Goal: Task Accomplishment & Management: Complete application form

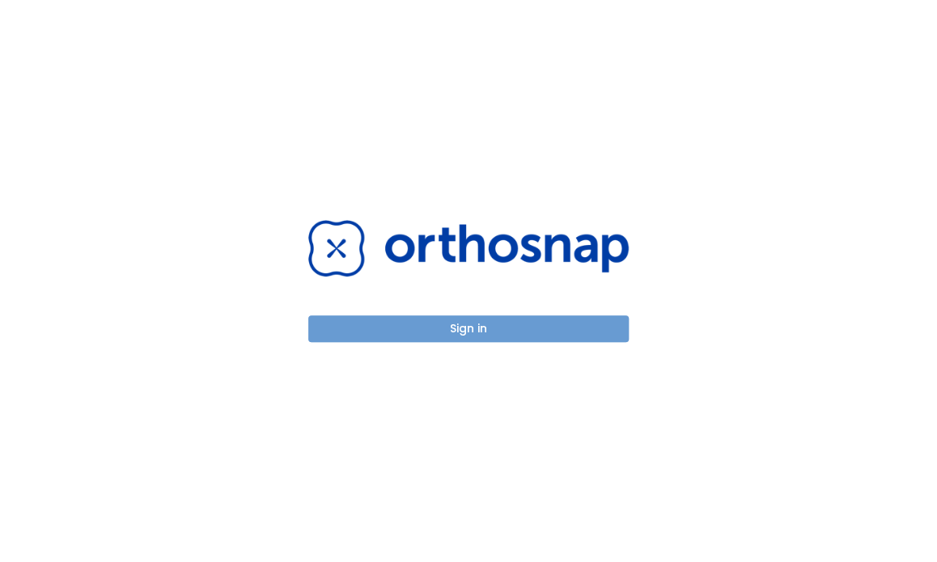
click at [557, 324] on button "Sign in" at bounding box center [468, 329] width 320 height 27
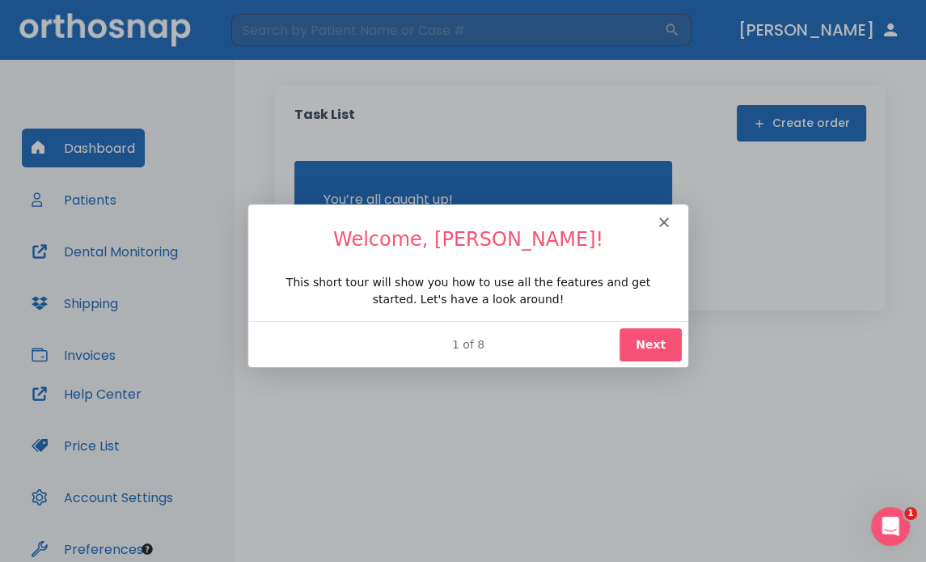
click at [662, 219] on icon "Close" at bounding box center [663, 221] width 10 height 10
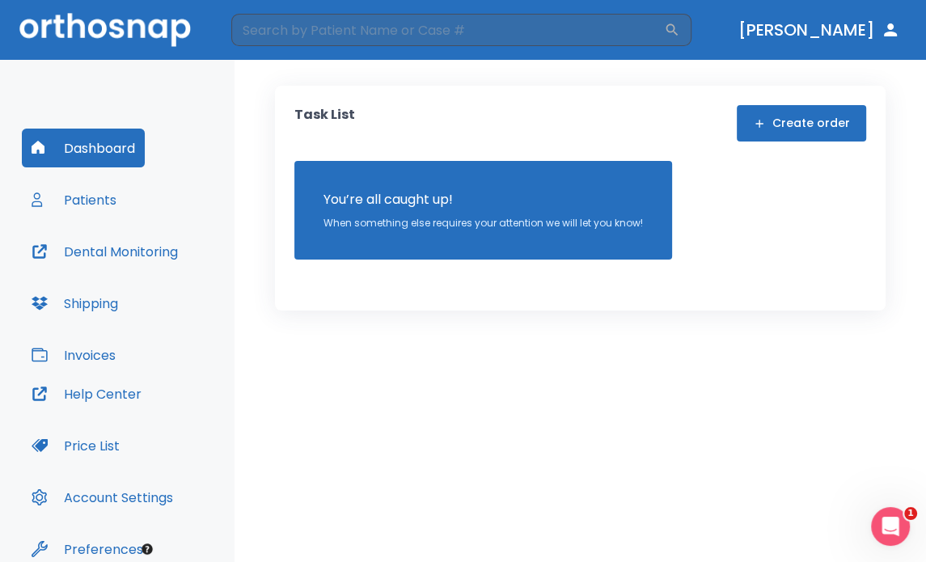
click at [789, 118] on button "Create order" at bounding box center [801, 123] width 129 height 36
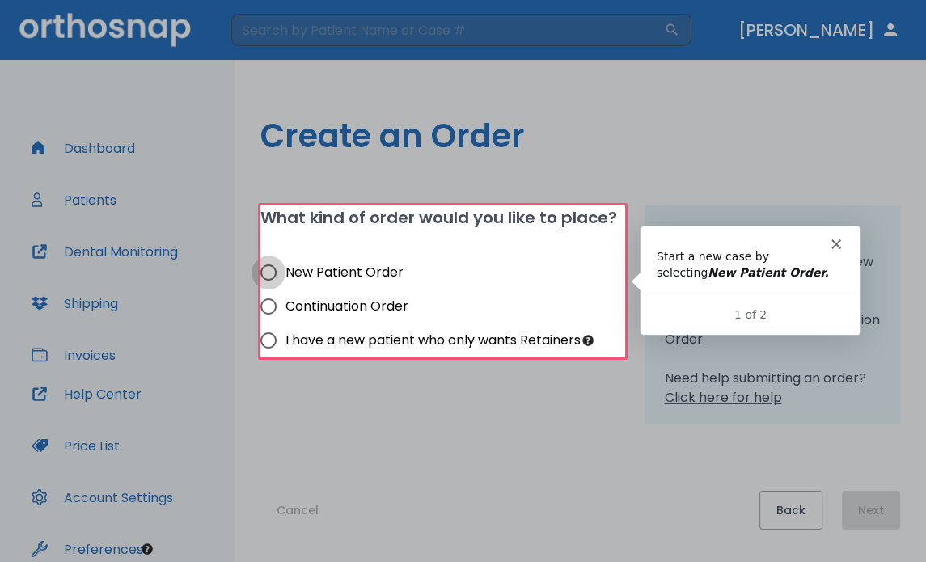
click at [267, 269] on input "New Patient Order" at bounding box center [269, 273] width 34 height 34
radio input "true"
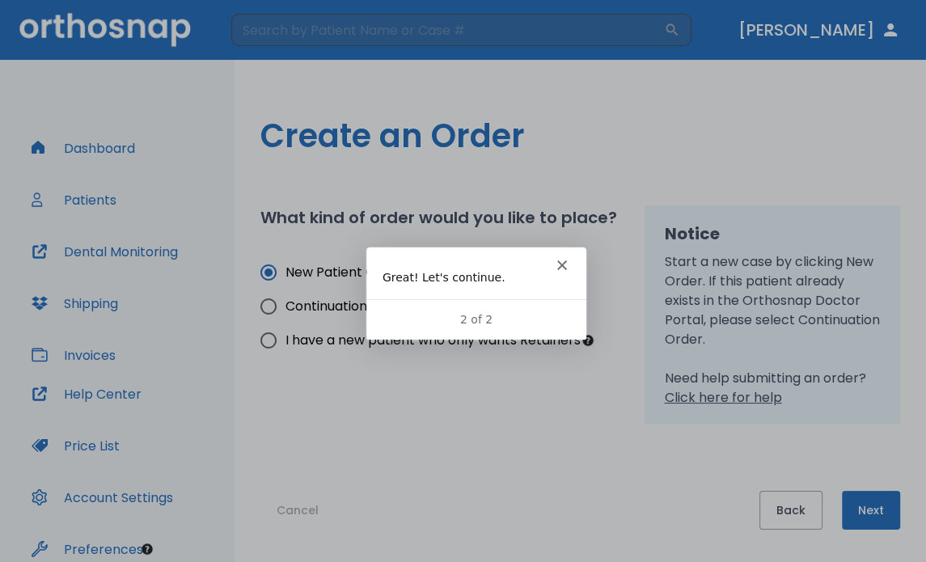
click at [864, 507] on button "Next" at bounding box center [871, 510] width 58 height 39
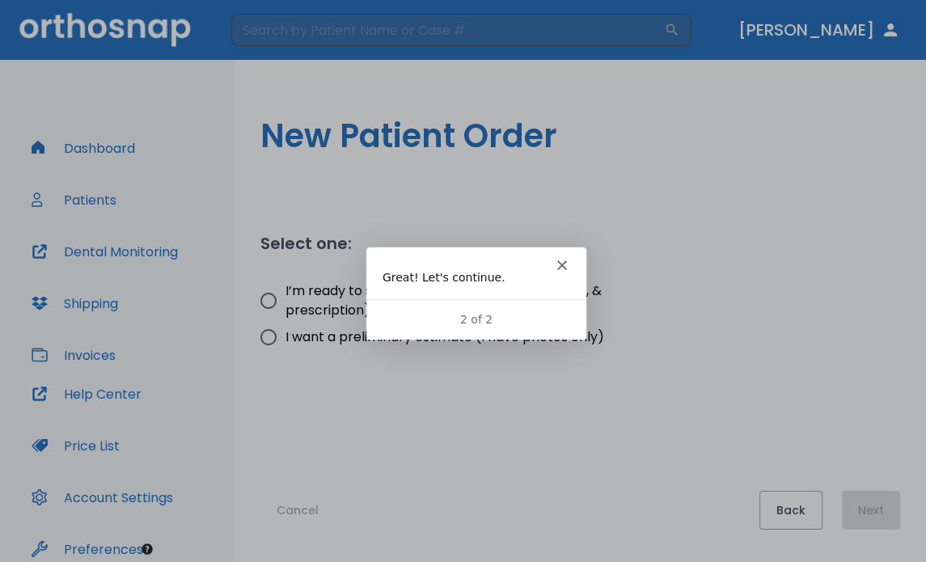
click at [560, 256] on div "Intercom messenger" at bounding box center [475, 258] width 220 height 23
click at [562, 254] on div "Intercom messenger" at bounding box center [475, 258] width 220 height 23
click at [562, 261] on icon "Close" at bounding box center [561, 265] width 10 height 10
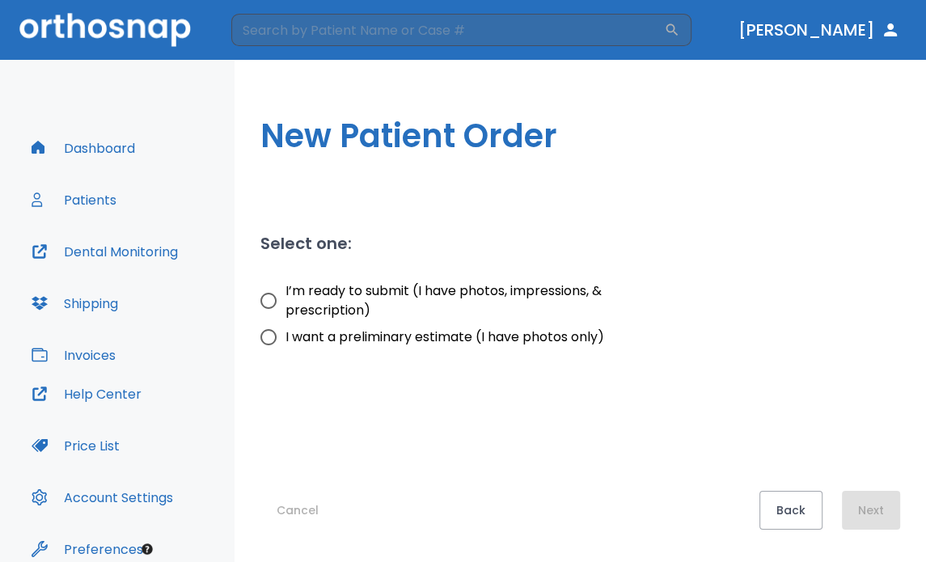
click at [268, 303] on input "I’m ready to submit (I have photos, impressions, & prescription)" at bounding box center [269, 301] width 34 height 34
radio input "true"
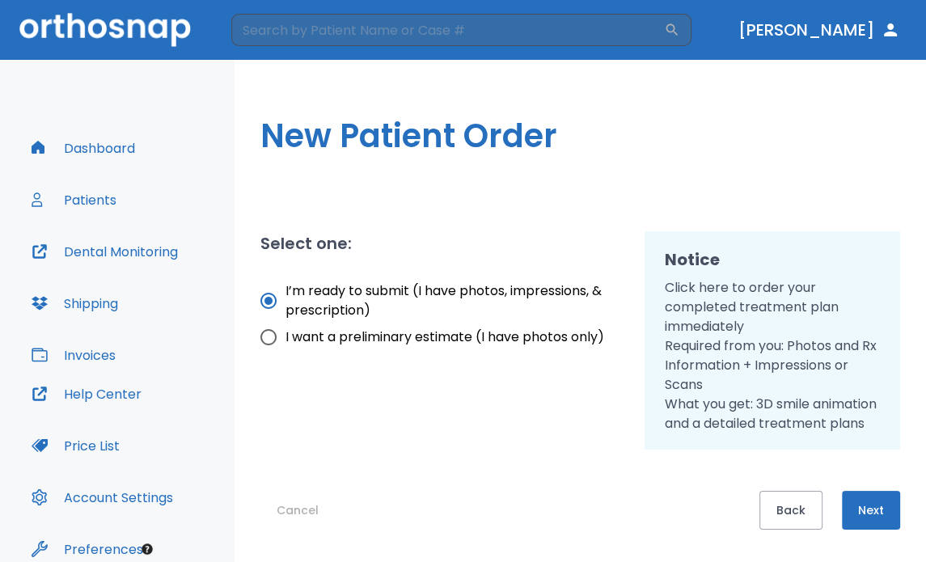
click at [874, 506] on button "Next" at bounding box center [871, 510] width 58 height 39
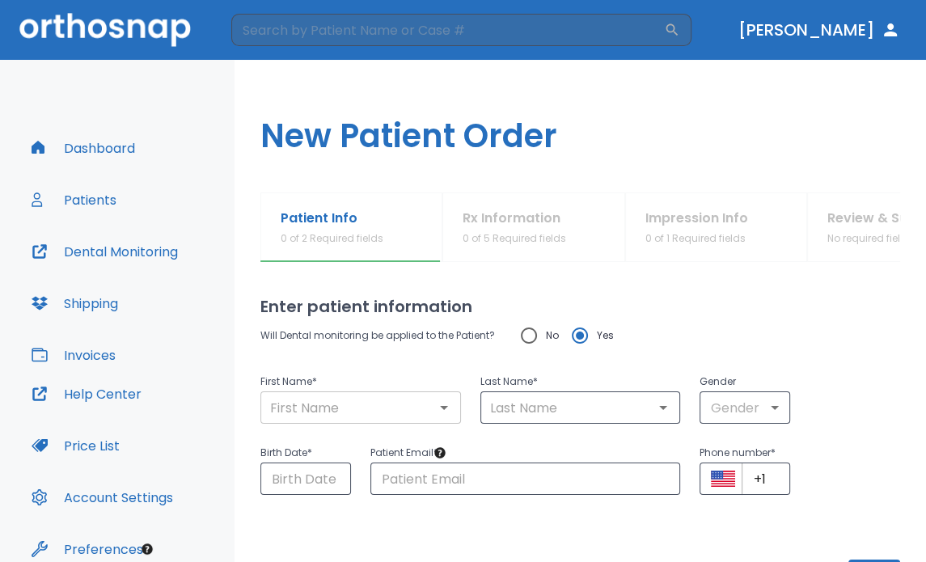
click at [399, 409] on input "text" at bounding box center [360, 407] width 191 height 23
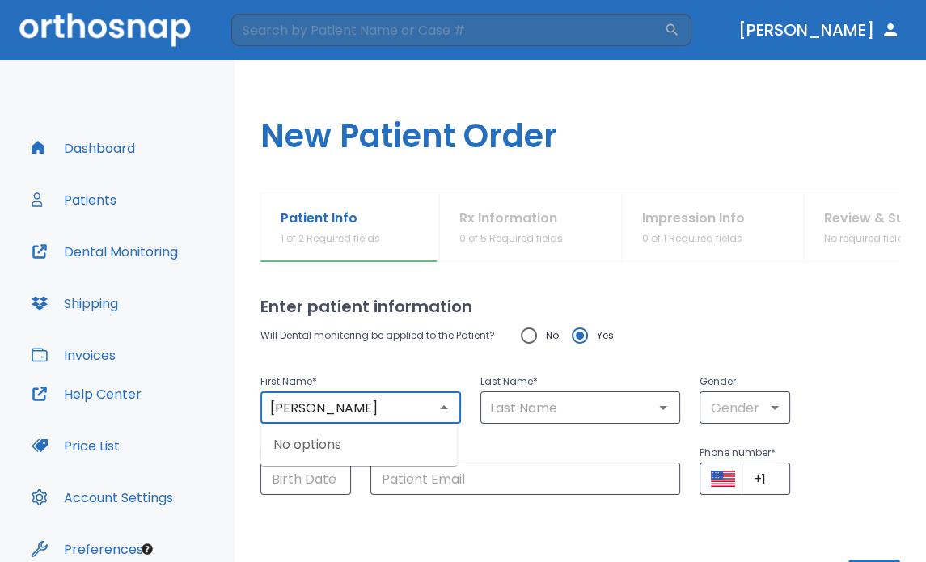
type input "[PERSON_NAME]"
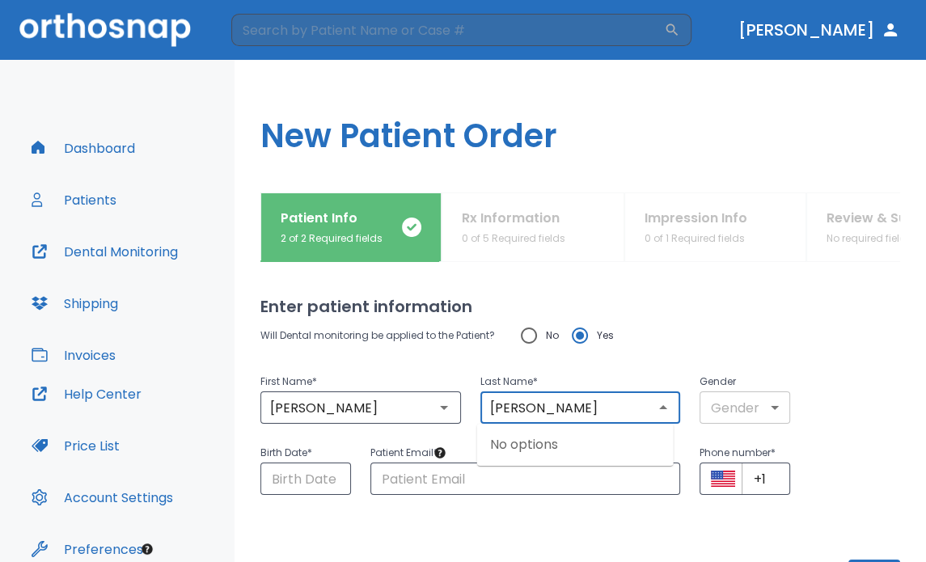
type input "[PERSON_NAME]"
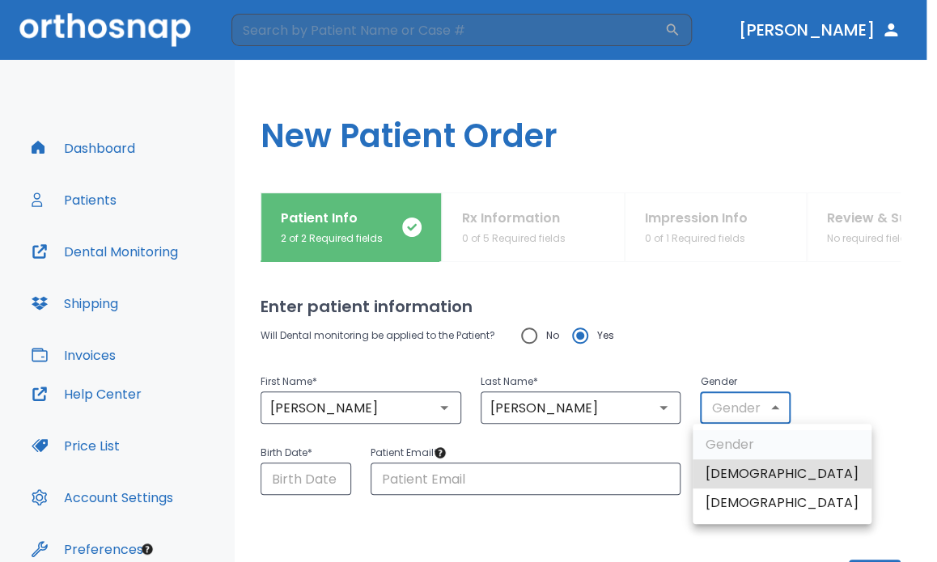
click at [753, 412] on body "​ [PERSON_NAME] Dashboard Patients Dental Monitoring Shipping Invoices Help Cen…" at bounding box center [468, 281] width 937 height 562
click at [754, 412] on div at bounding box center [468, 281] width 937 height 562
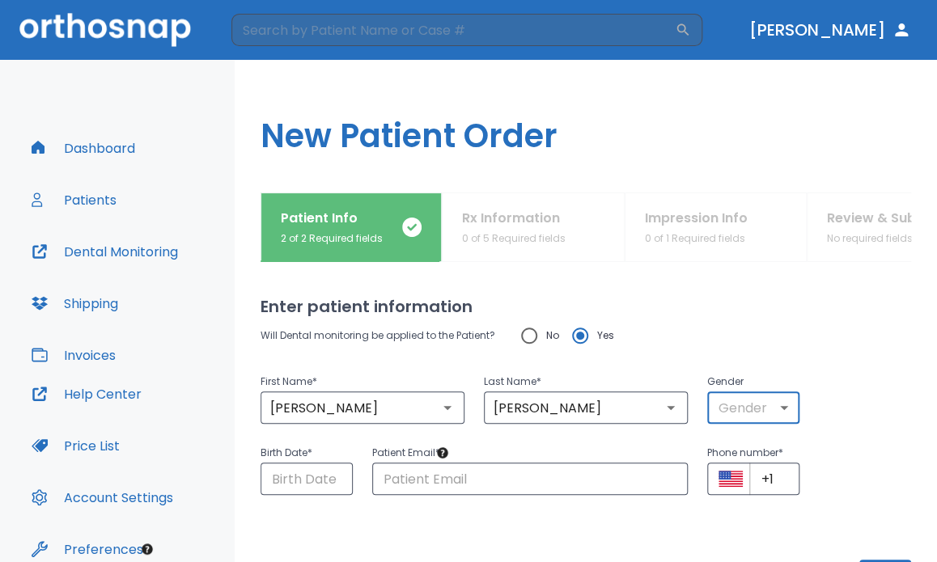
click at [767, 414] on body "​ [PERSON_NAME] Dashboard Patients Dental Monitoring Shipping Invoices Help Cen…" at bounding box center [468, 281] width 937 height 562
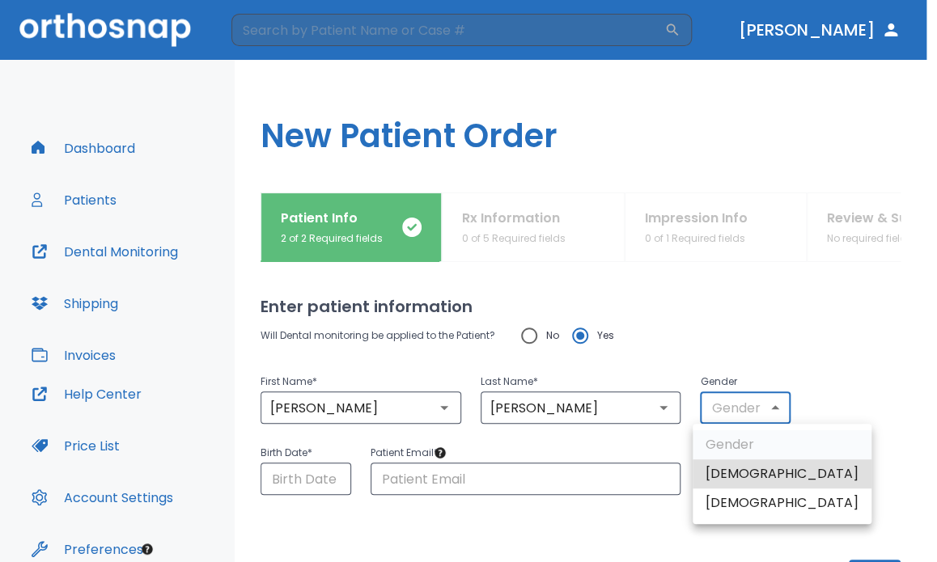
click at [740, 501] on li "[DEMOGRAPHIC_DATA]" at bounding box center [782, 503] width 179 height 29
type input "0"
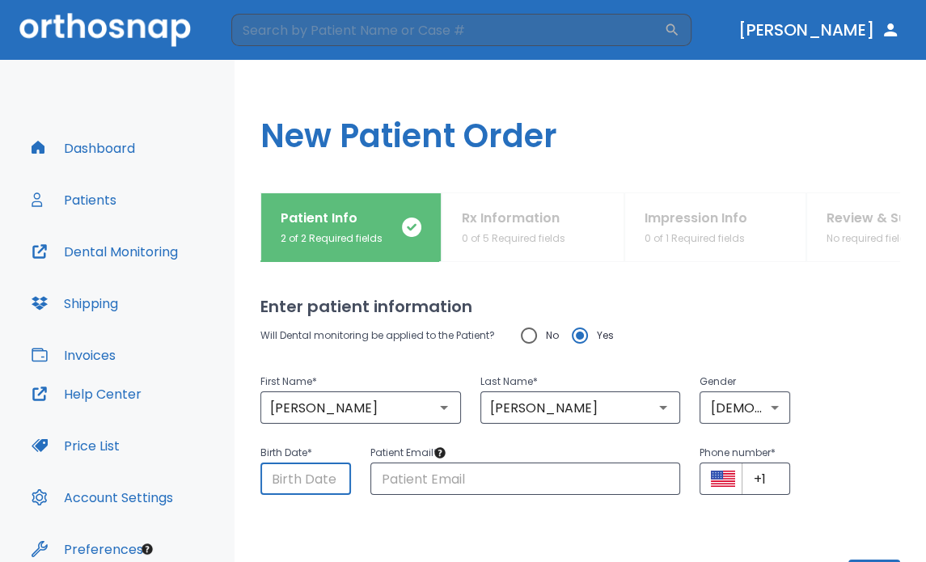
click at [288, 485] on input "Choose date" at bounding box center [306, 479] width 91 height 32
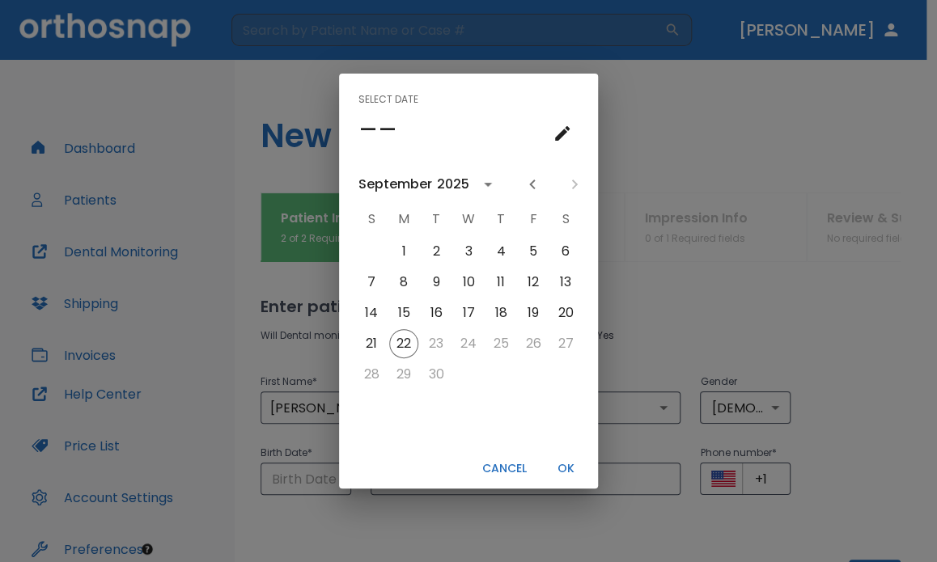
click at [454, 187] on div "2025" at bounding box center [453, 184] width 32 height 19
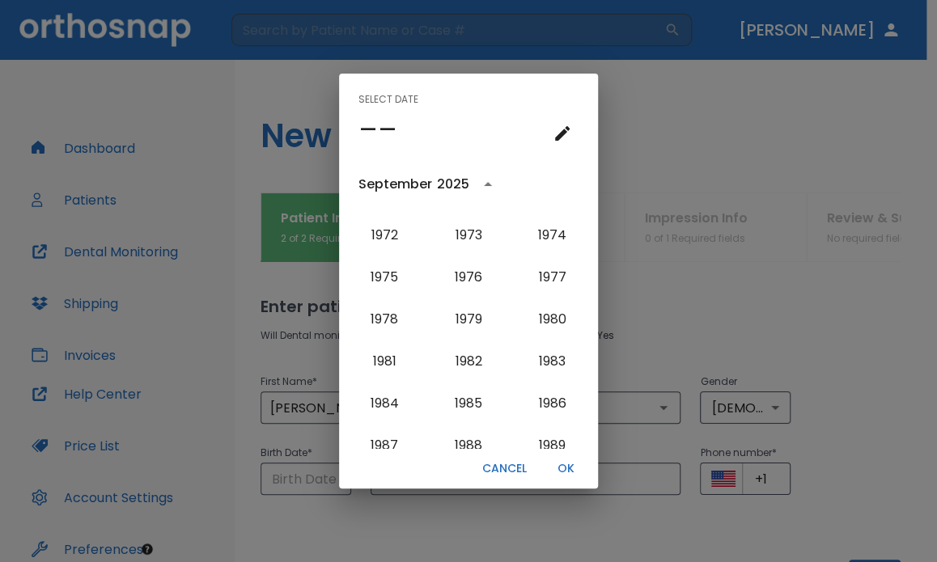
scroll to position [998, 0]
click at [463, 281] on button "1976" at bounding box center [468, 278] width 58 height 29
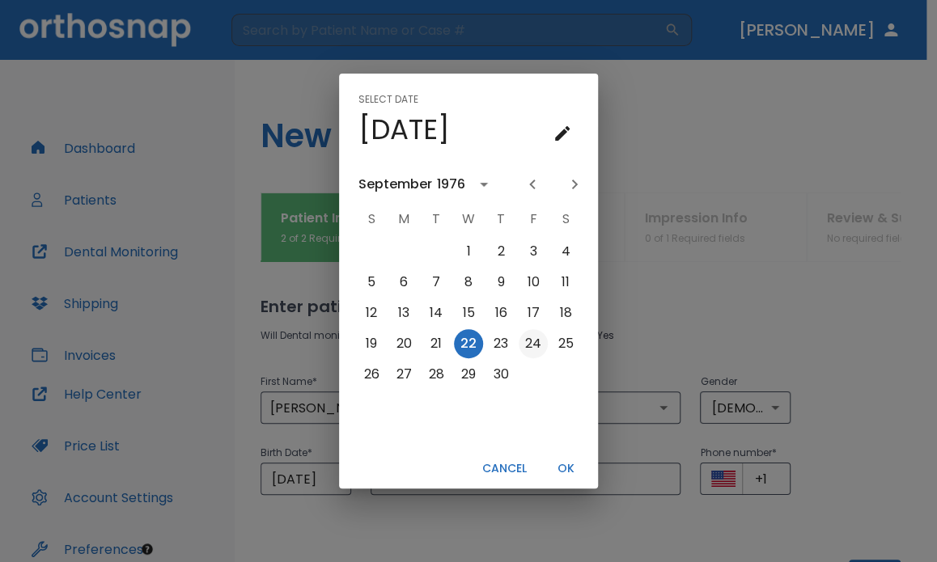
click at [525, 344] on button "24" at bounding box center [533, 343] width 29 height 29
type input "[DATE]"
click at [566, 470] on button "OK" at bounding box center [566, 469] width 52 height 27
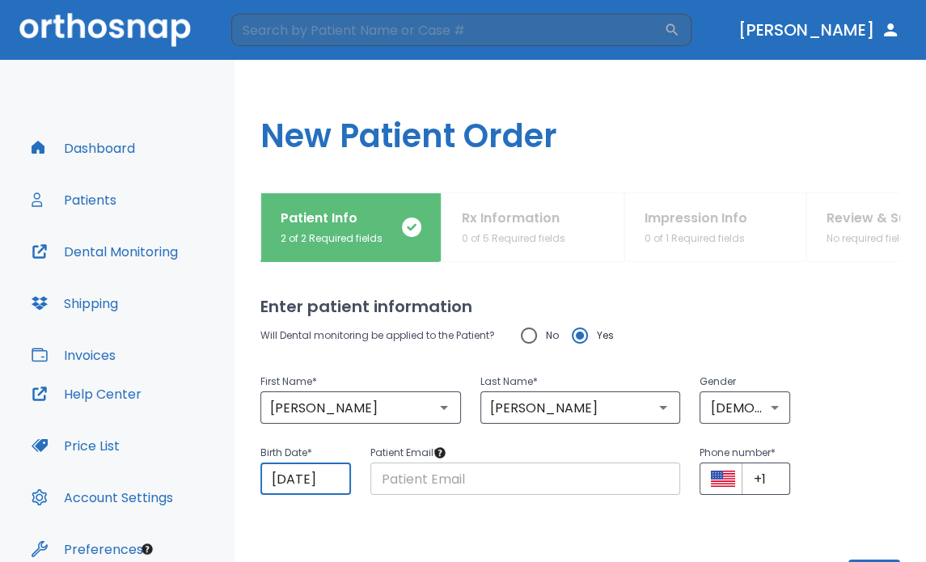
click at [540, 474] on input "text" at bounding box center [526, 479] width 311 height 32
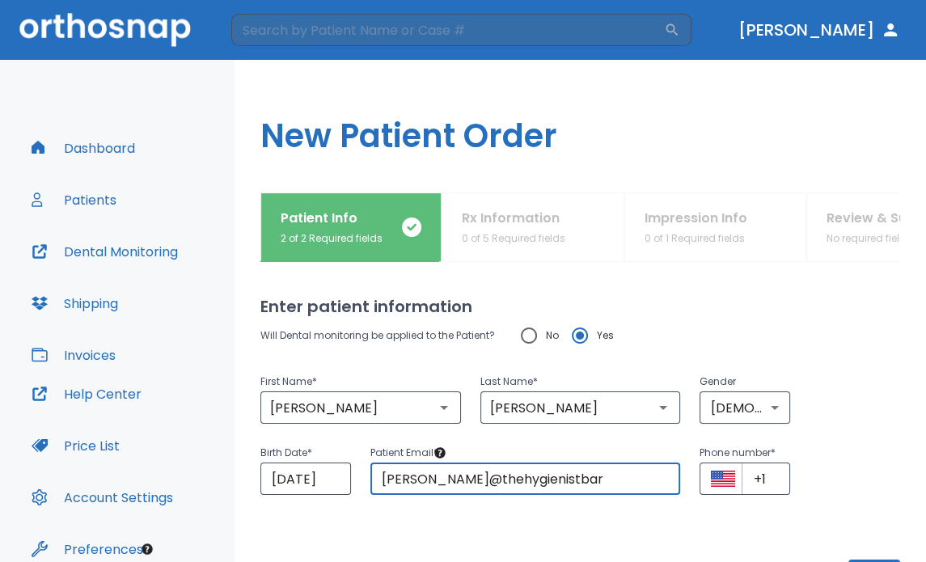
type input "[PERSON_NAME][EMAIL_ADDRESS][DOMAIN_NAME]"
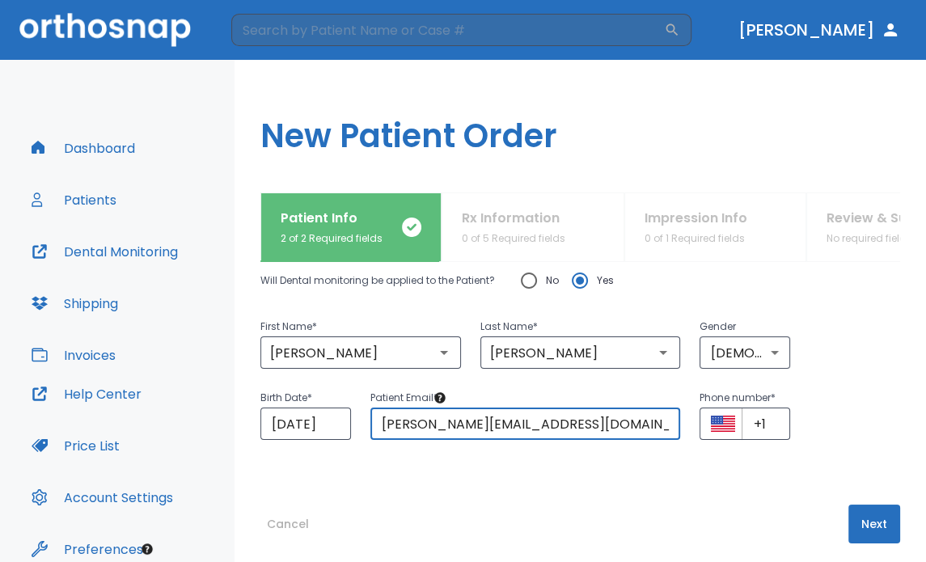
scroll to position [68, 0]
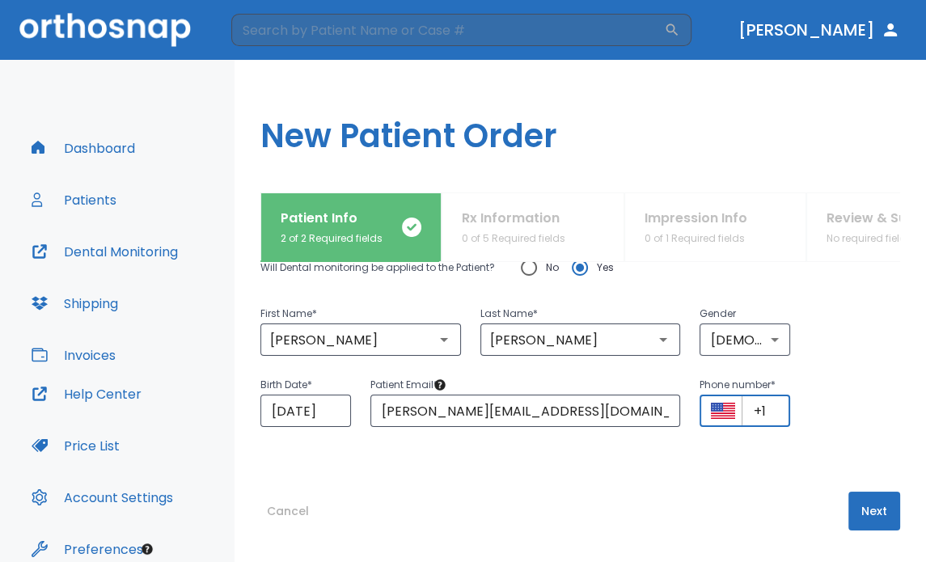
click at [778, 410] on input "+1" at bounding box center [766, 411] width 49 height 32
type input "[PHONE_NUMBER]"
click at [870, 515] on button "Next" at bounding box center [875, 511] width 52 height 39
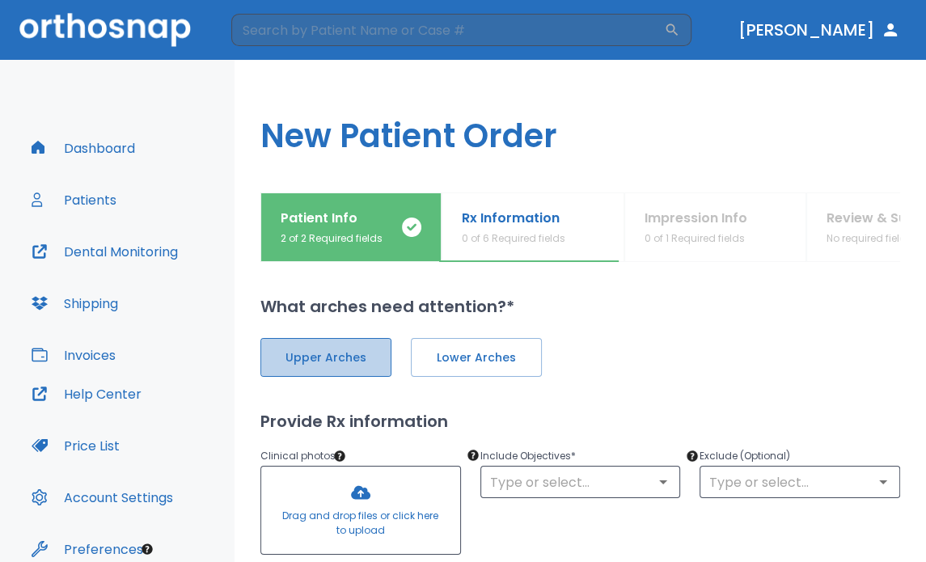
click at [343, 365] on span "Upper Arches" at bounding box center [326, 358] width 97 height 17
click at [444, 358] on span "Lower Arches" at bounding box center [474, 358] width 97 height 17
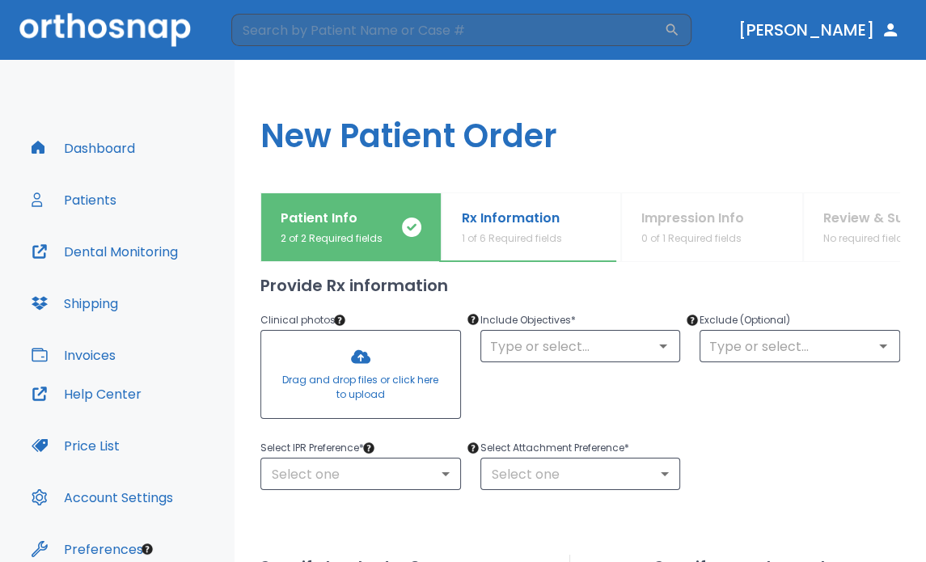
scroll to position [138, 0]
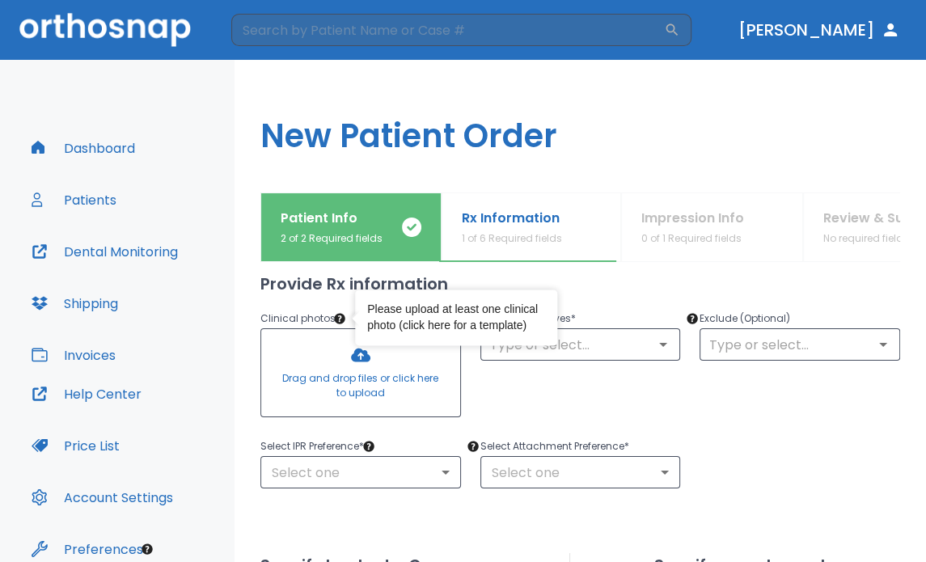
click at [420, 324] on link "click here for a template" at bounding box center [463, 325] width 121 height 13
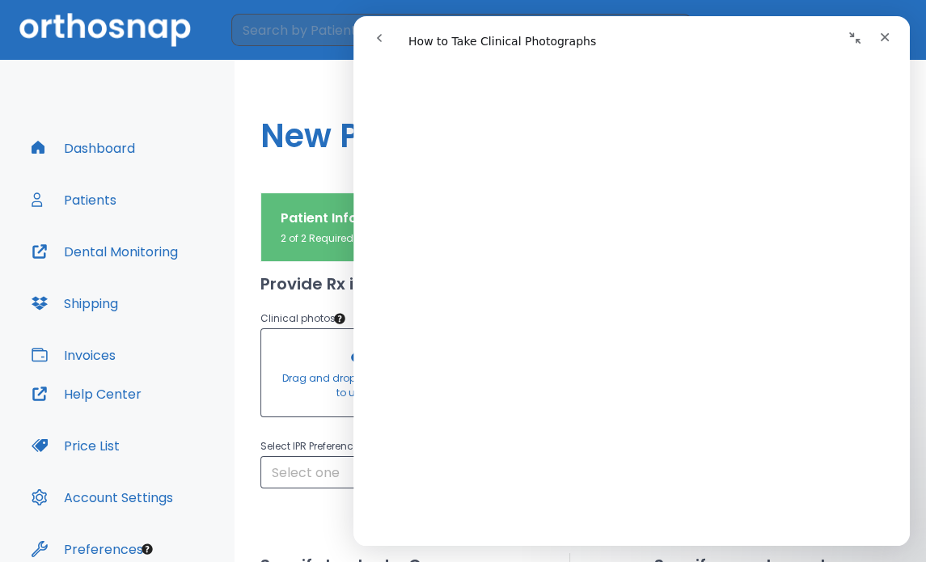
scroll to position [2000, 0]
click at [888, 32] on icon "Close" at bounding box center [885, 37] width 13 height 13
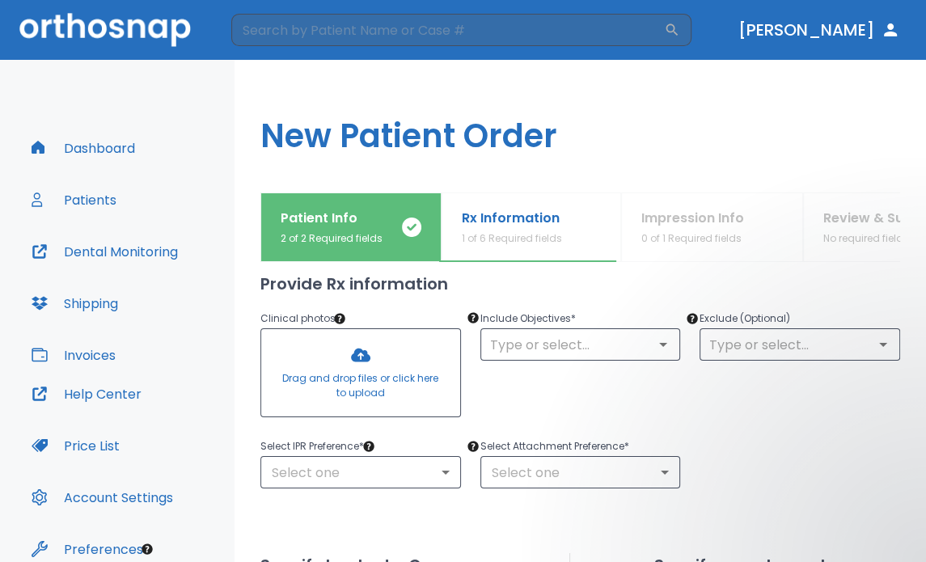
scroll to position [0, 0]
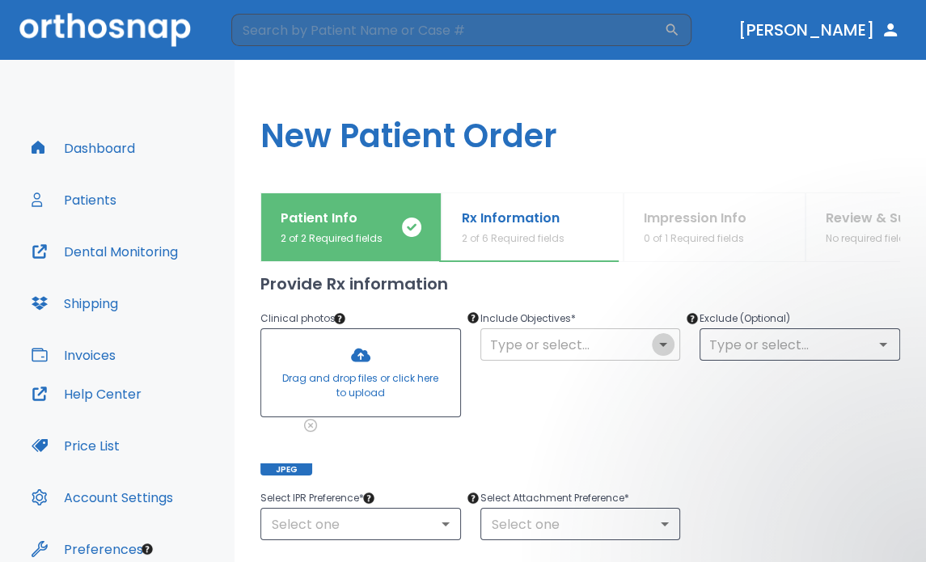
click at [659, 345] on icon "Open" at bounding box center [663, 345] width 8 height 4
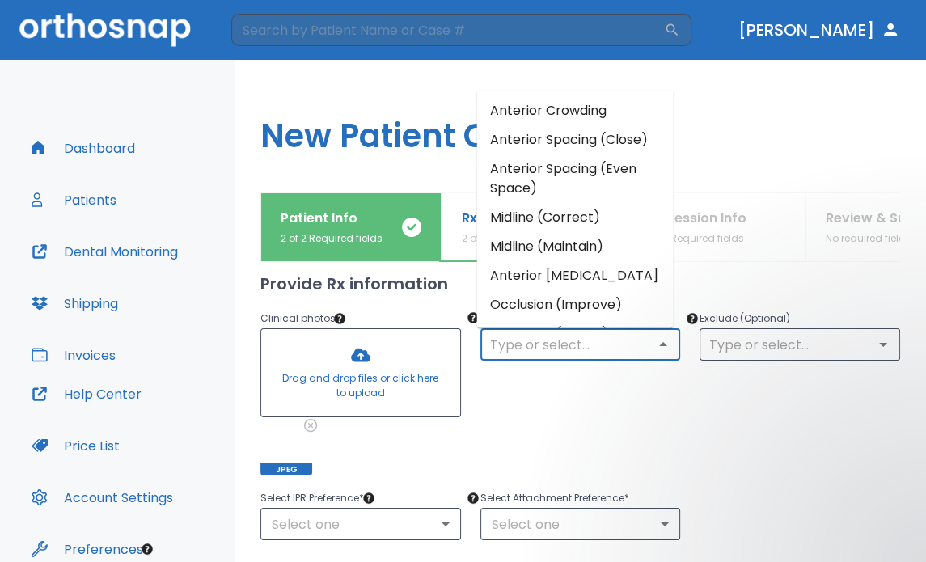
click at [625, 113] on li "Anterior Crowding" at bounding box center [575, 110] width 197 height 29
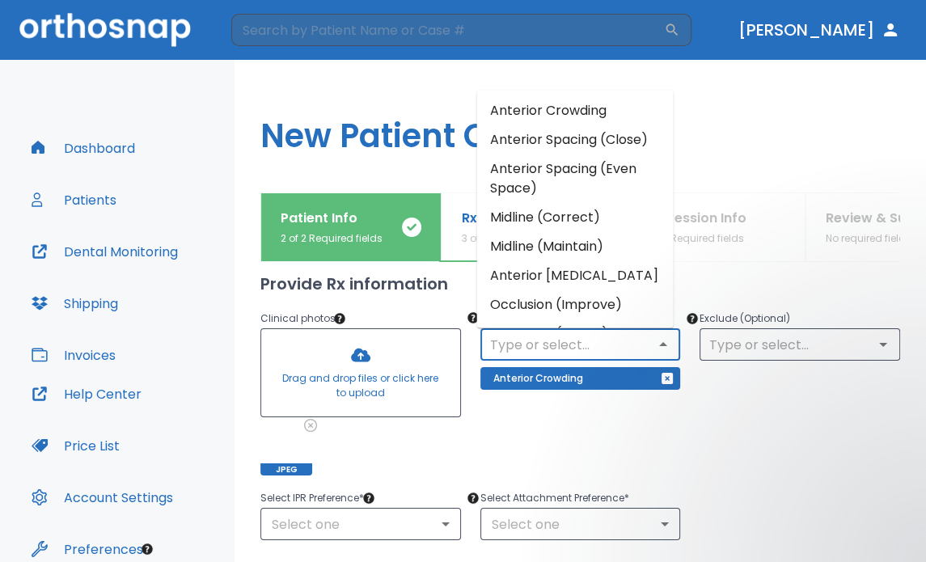
click at [641, 343] on input "text" at bounding box center [580, 344] width 191 height 23
click at [594, 218] on li "Midline (Correct)" at bounding box center [575, 217] width 197 height 29
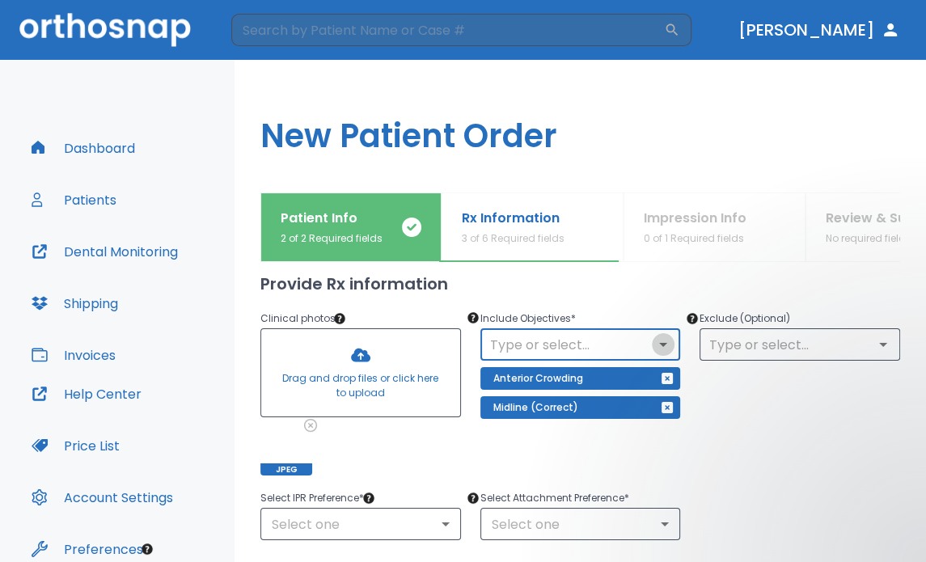
click at [660, 338] on icon "Open" at bounding box center [663, 344] width 19 height 19
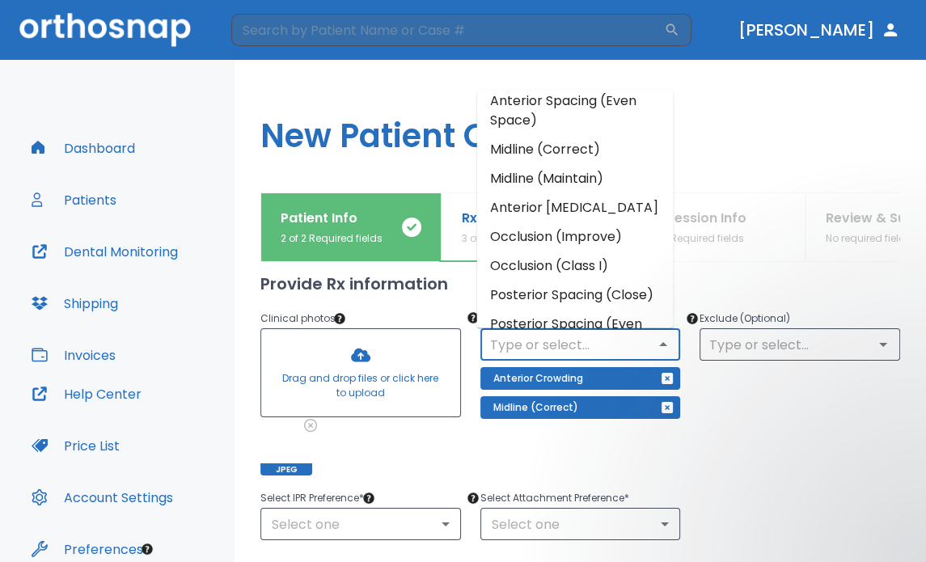
scroll to position [77, 0]
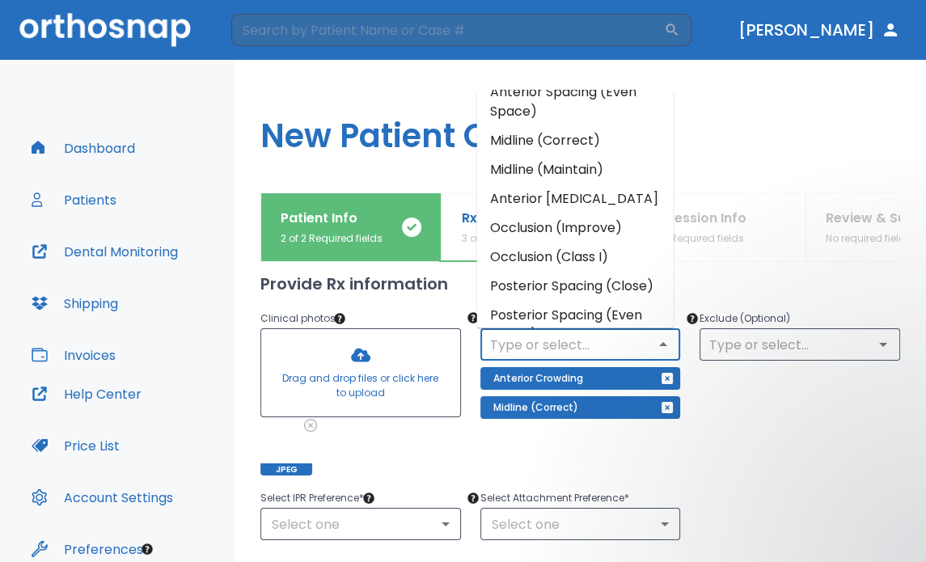
drag, startPoint x: 623, startPoint y: 252, endPoint x: 617, endPoint y: 229, distance: 24.3
click at [617, 229] on ul "Anterior Crowding Anterior Spacing (Close) Anterior Spacing (Even Space) Midlin…" at bounding box center [575, 209] width 197 height 238
click at [617, 229] on li "Occlusion (Improve)" at bounding box center [575, 228] width 197 height 29
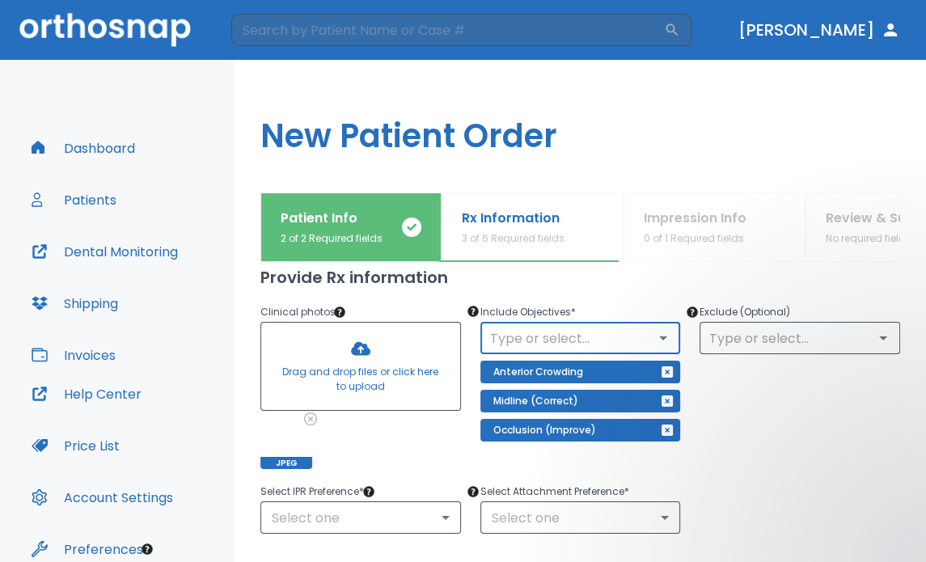
scroll to position [142, 0]
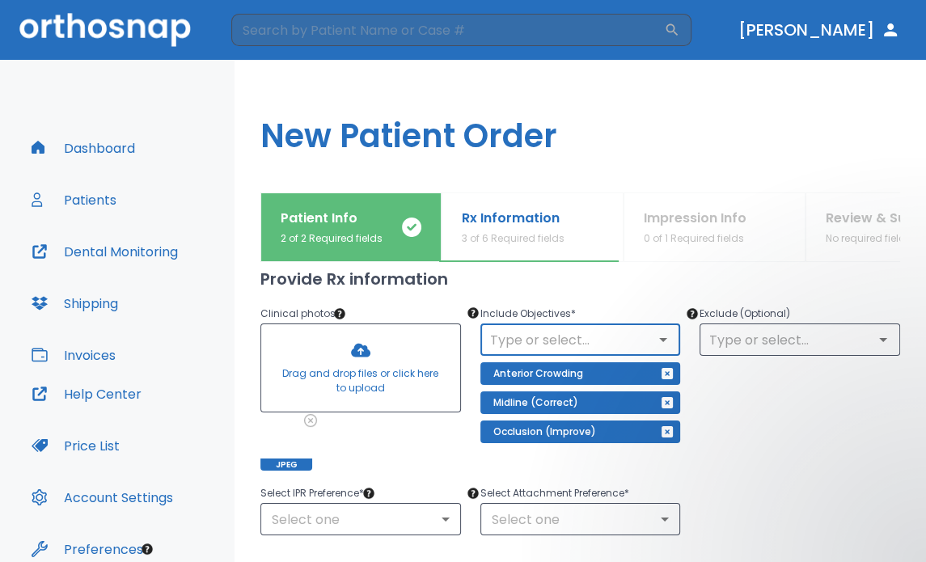
click at [660, 334] on icon "Open" at bounding box center [663, 339] width 19 height 19
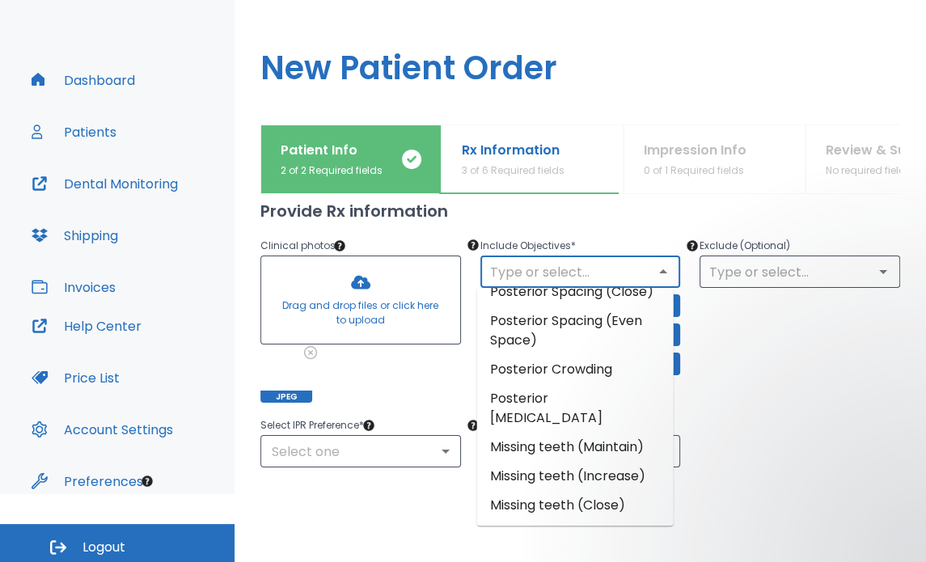
scroll to position [74, 0]
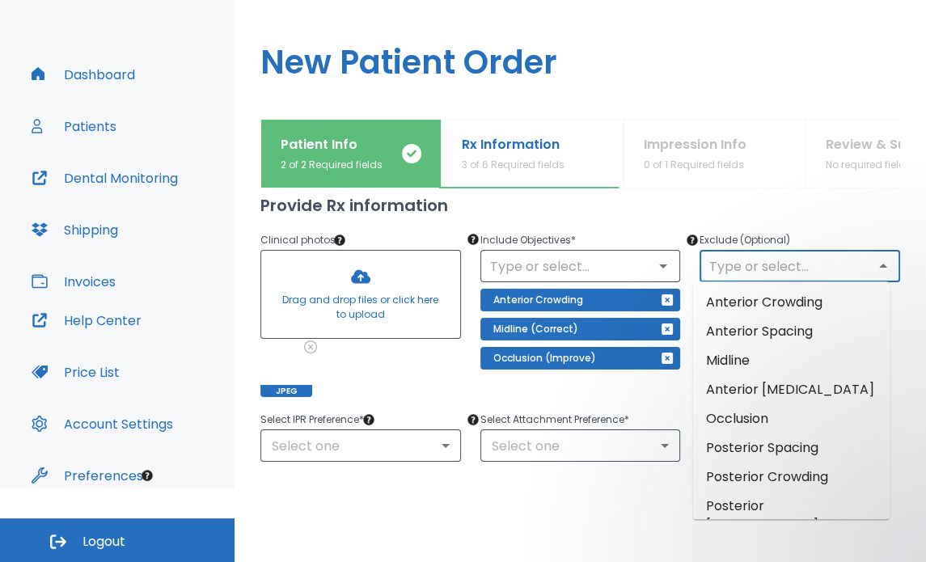
click at [793, 269] on input "text" at bounding box center [800, 266] width 191 height 23
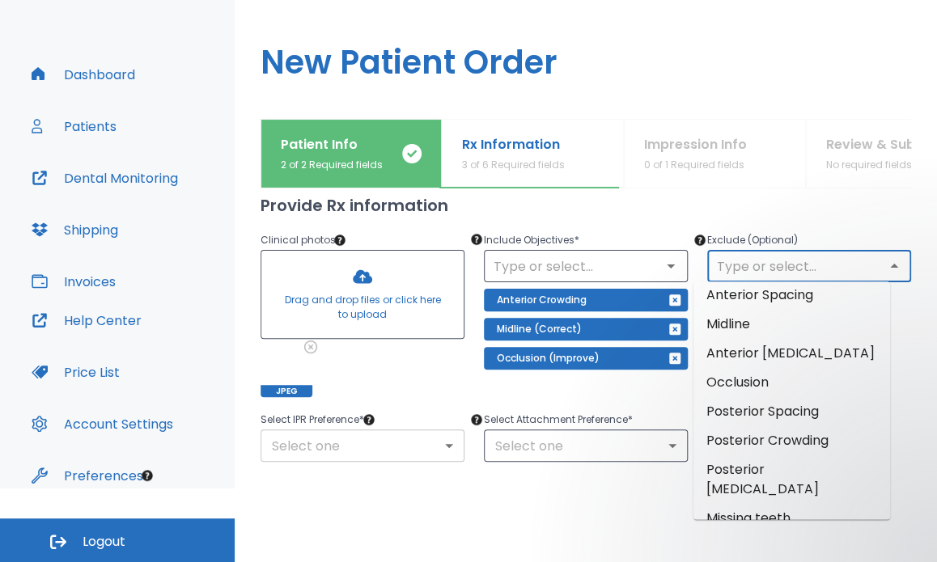
click at [447, 444] on body "​ [PERSON_NAME] Dashboard Patients Dental Monitoring Shipping Invoices Help Cen…" at bounding box center [468, 207] width 937 height 562
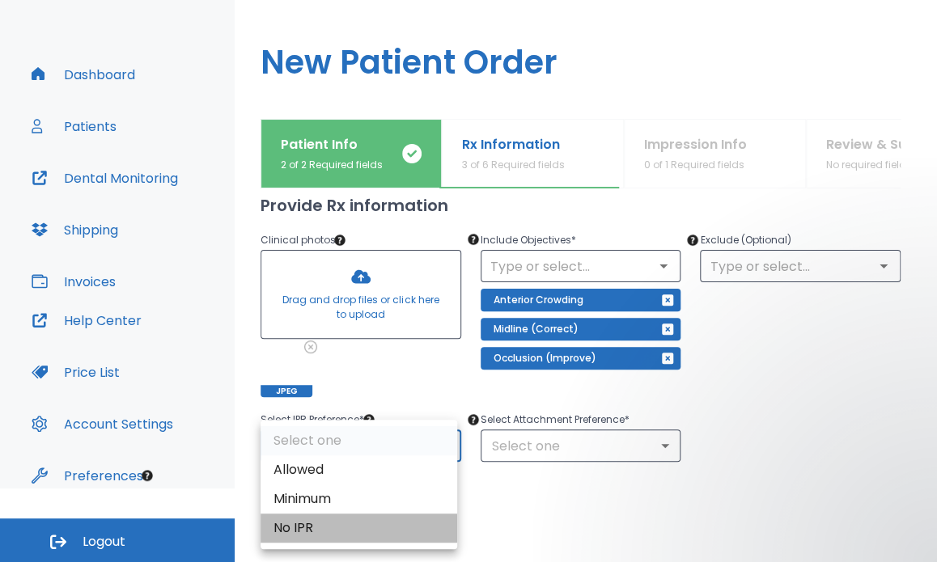
click at [388, 523] on li "No IPR" at bounding box center [359, 528] width 197 height 29
type input "0"
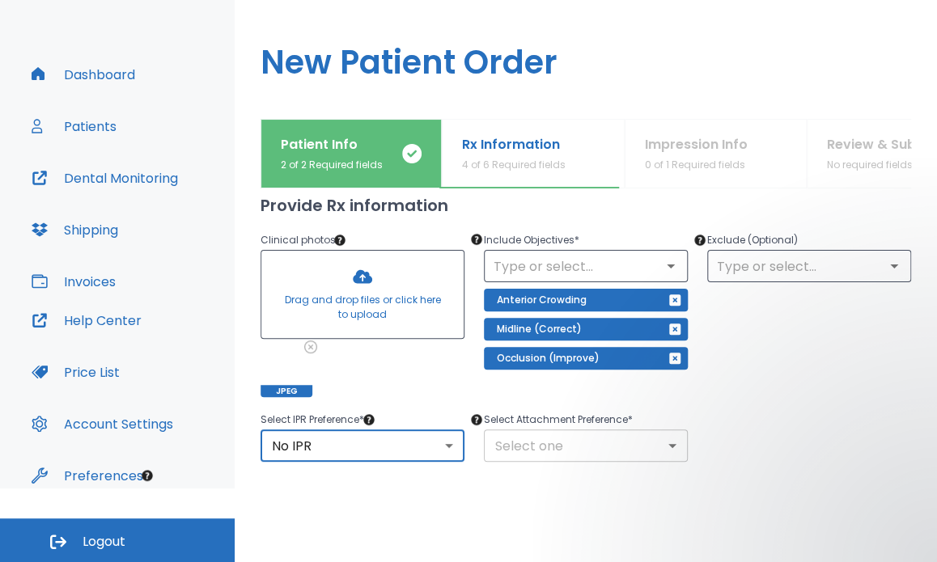
click at [631, 435] on body "​ [PERSON_NAME] Dashboard Patients Dental Monitoring Shipping Invoices Help Cen…" at bounding box center [468, 207] width 937 height 562
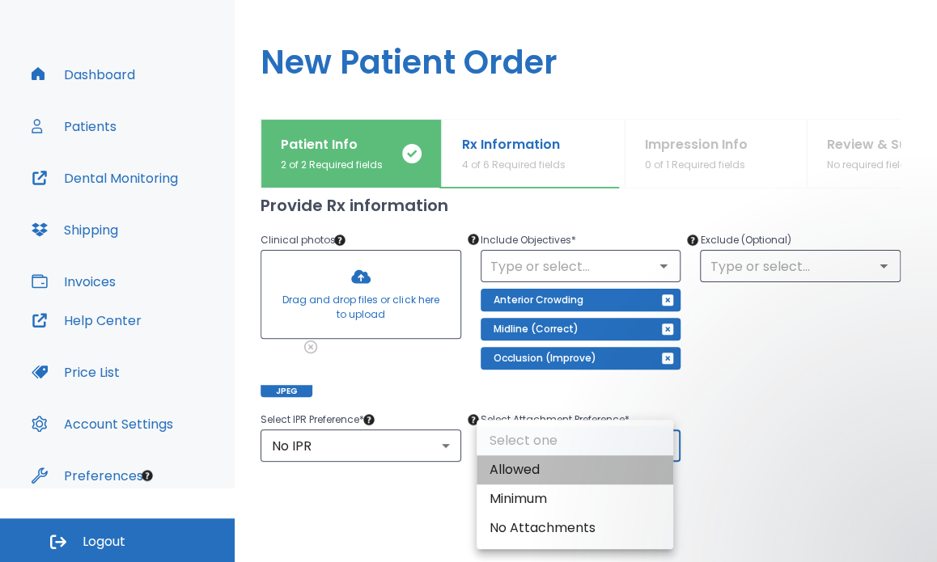
click at [587, 477] on li "Allowed" at bounding box center [575, 470] width 197 height 29
type input "1"
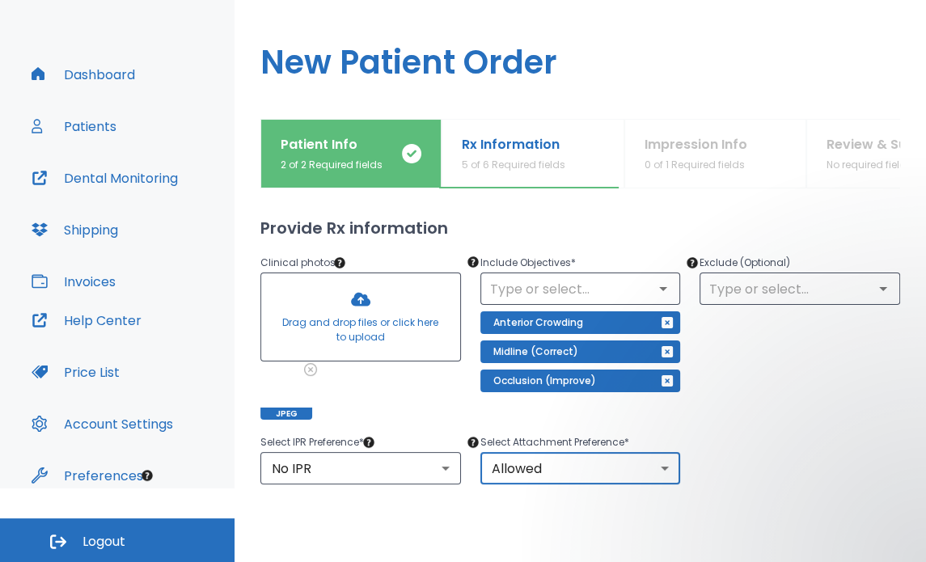
scroll to position [119, 0]
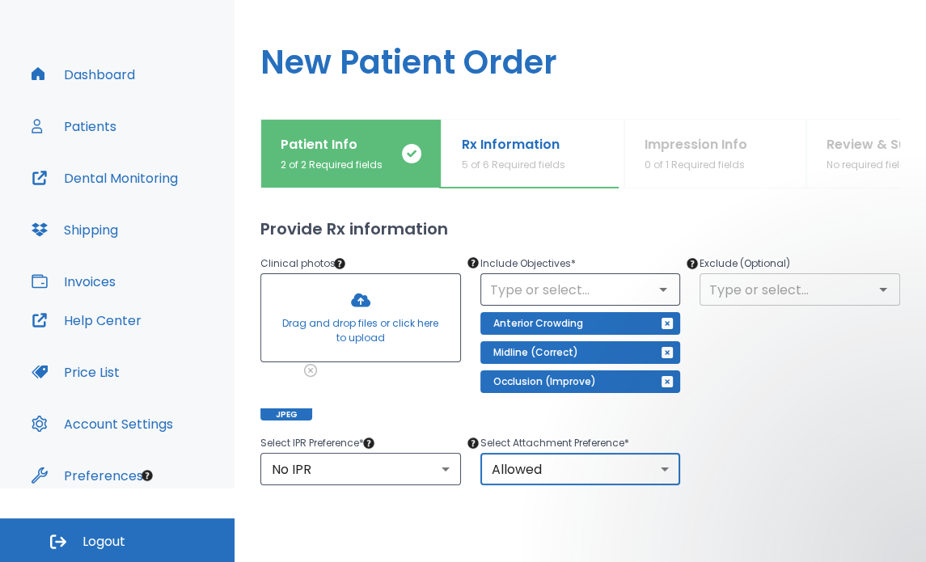
click at [800, 294] on input "text" at bounding box center [800, 289] width 191 height 23
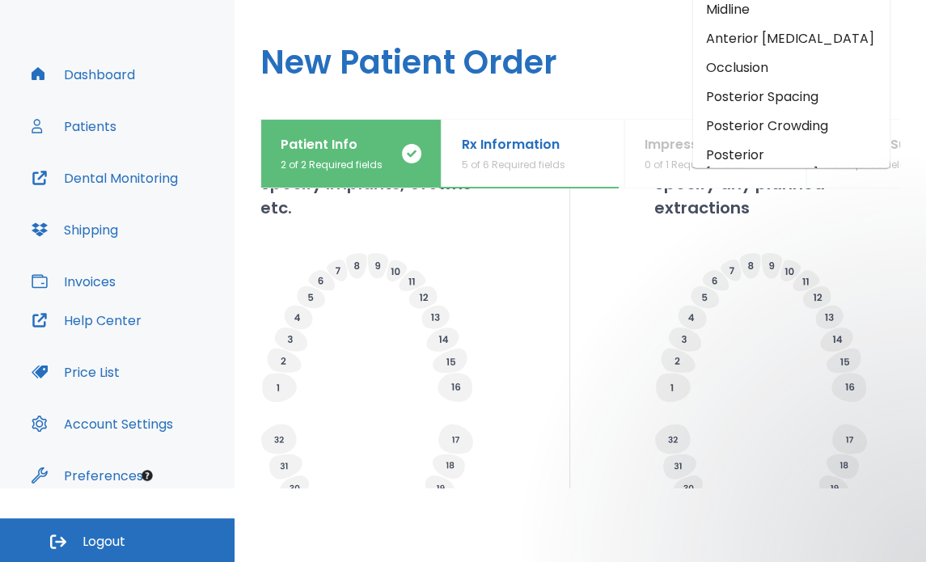
scroll to position [502, 0]
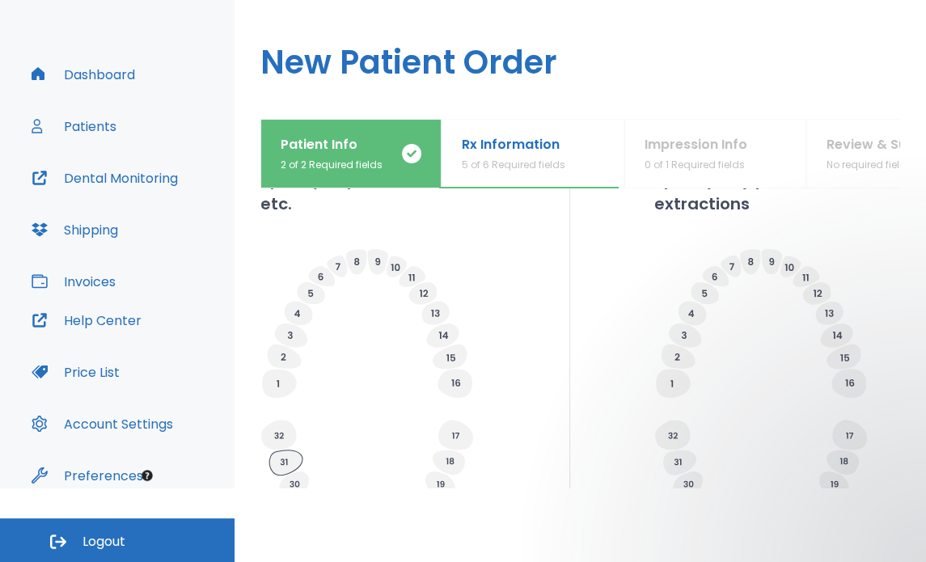
click at [289, 452] on icon at bounding box center [285, 463] width 33 height 25
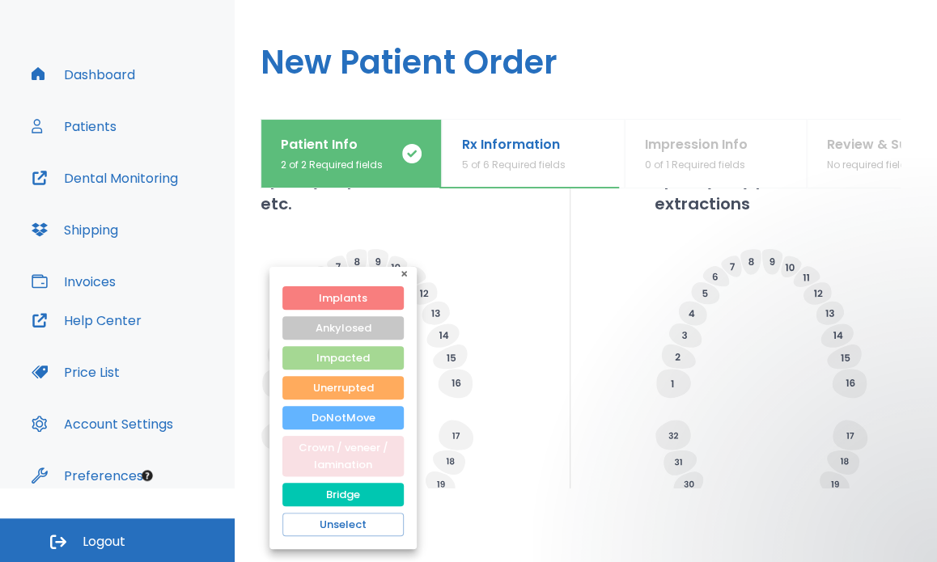
click at [366, 455] on button "Crown / veneer / lamination" at bounding box center [342, 456] width 121 height 40
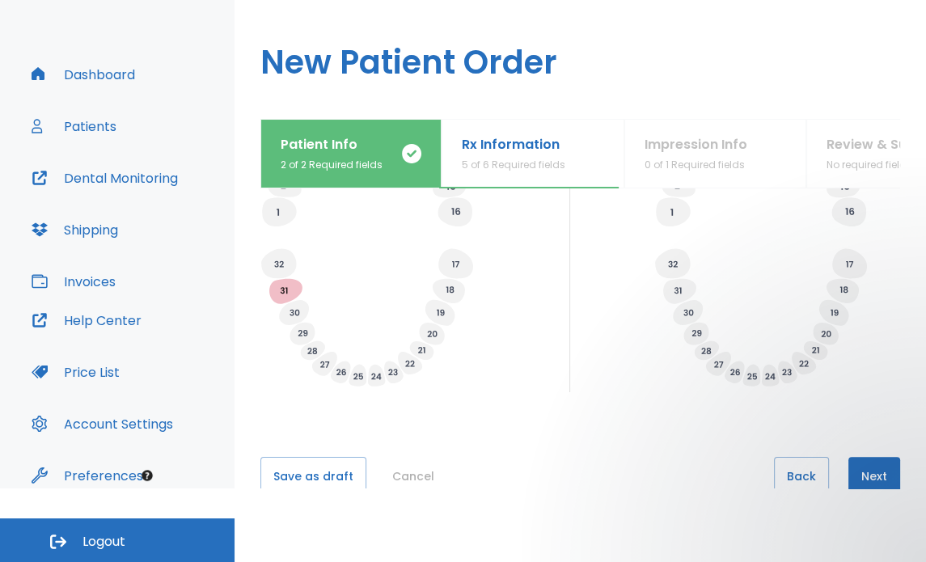
scroll to position [712, 0]
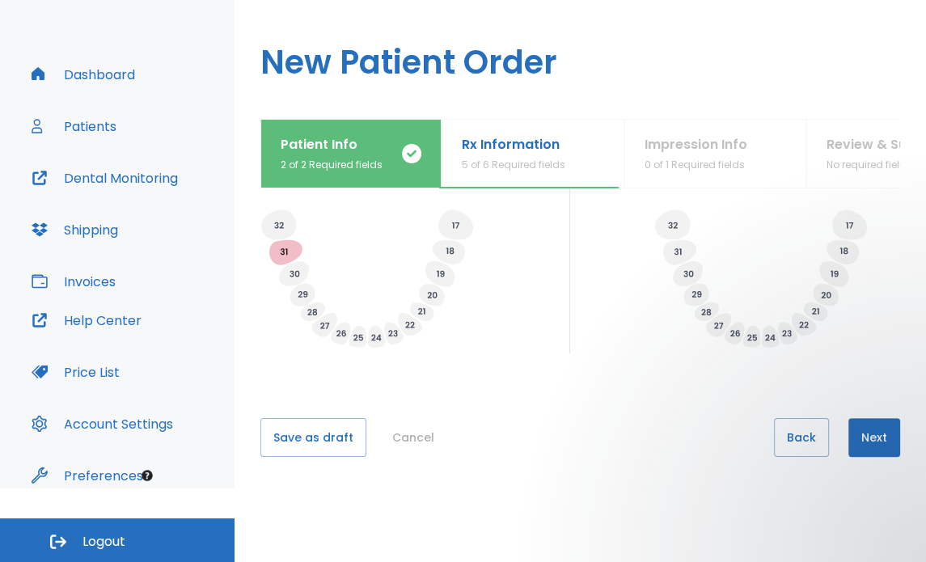
click at [850, 433] on button "Next" at bounding box center [875, 437] width 52 height 39
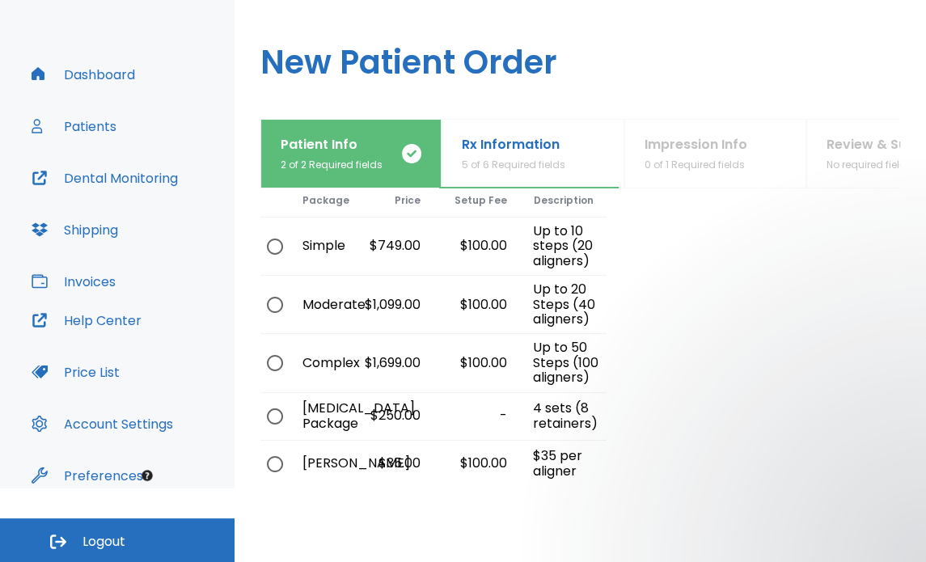
scroll to position [68, 0]
click at [273, 305] on input "radio" at bounding box center [275, 304] width 34 height 34
radio input "true"
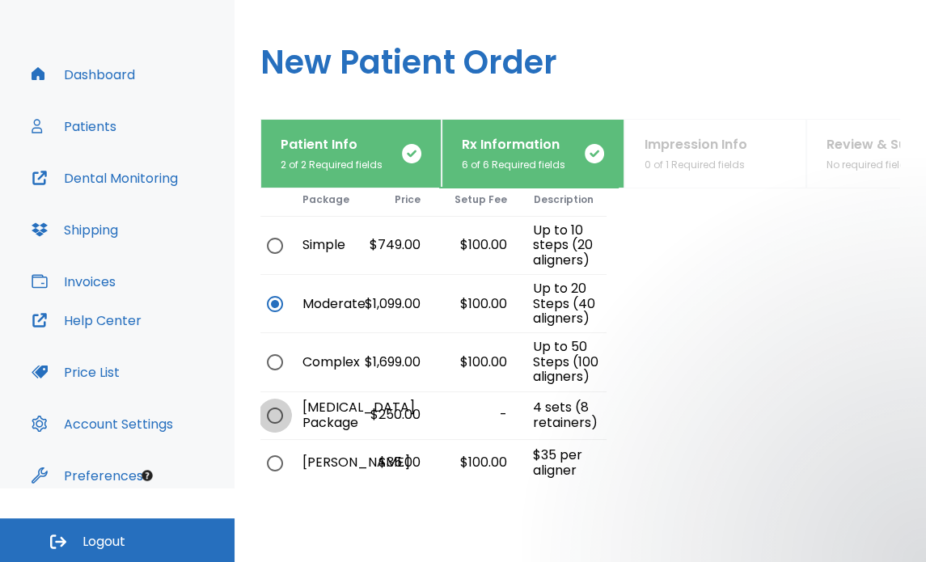
click at [274, 409] on input "radio" at bounding box center [275, 416] width 34 height 34
radio input "true"
click at [278, 300] on input "radio" at bounding box center [275, 304] width 34 height 34
radio input "true"
radio input "false"
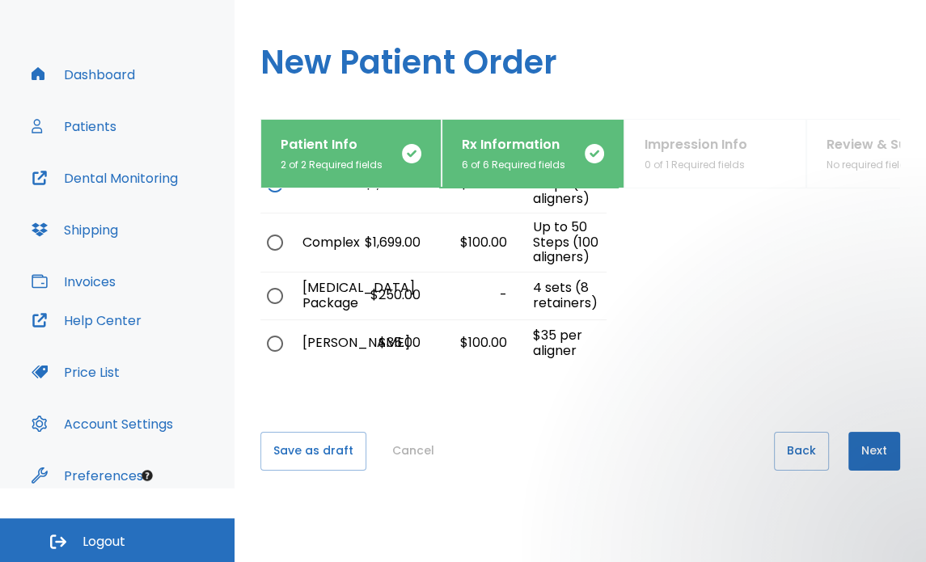
scroll to position [201, 0]
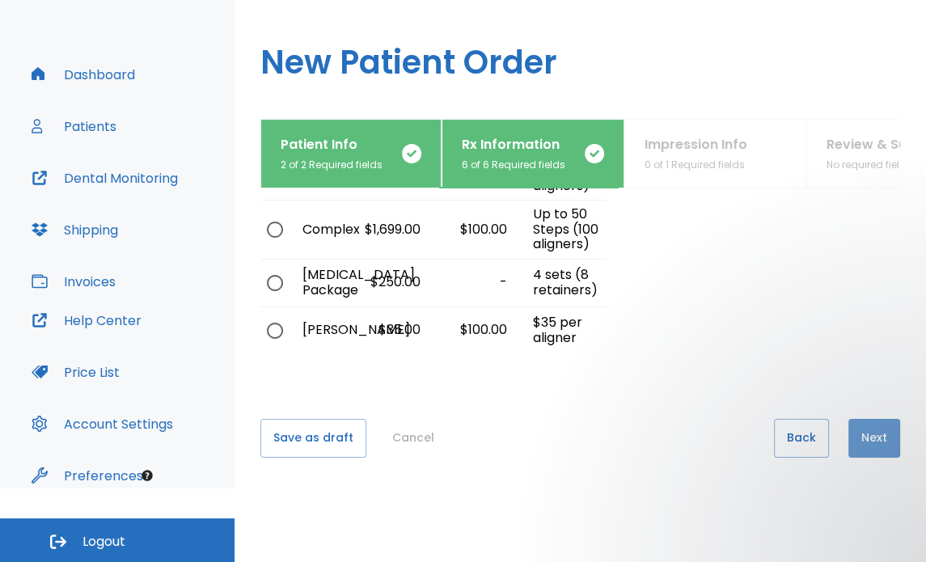
click at [864, 433] on button "Next" at bounding box center [875, 438] width 52 height 39
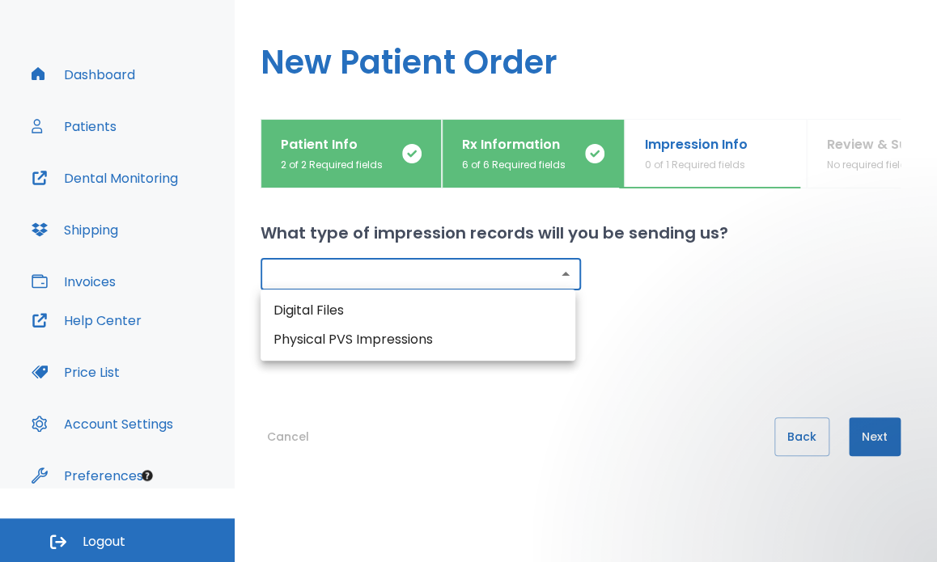
click at [558, 273] on body "​ [PERSON_NAME] Dashboard Patients Dental Monitoring Shipping Invoices Help Cen…" at bounding box center [468, 207] width 937 height 562
click at [491, 305] on li "Digital Files" at bounding box center [418, 310] width 315 height 29
type input "digital"
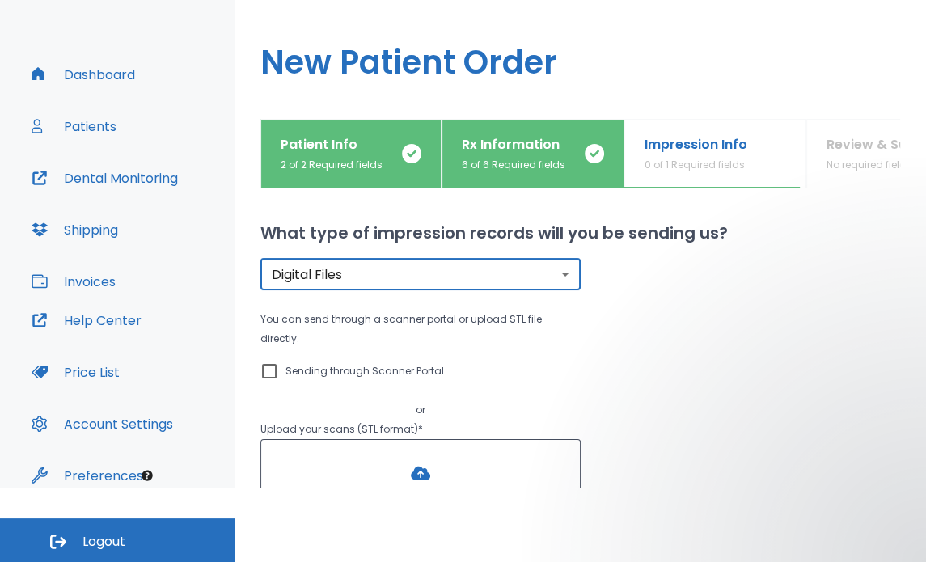
click at [274, 362] on input "Sending through Scanner Portal" at bounding box center [269, 371] width 19 height 19
checkbox input "true"
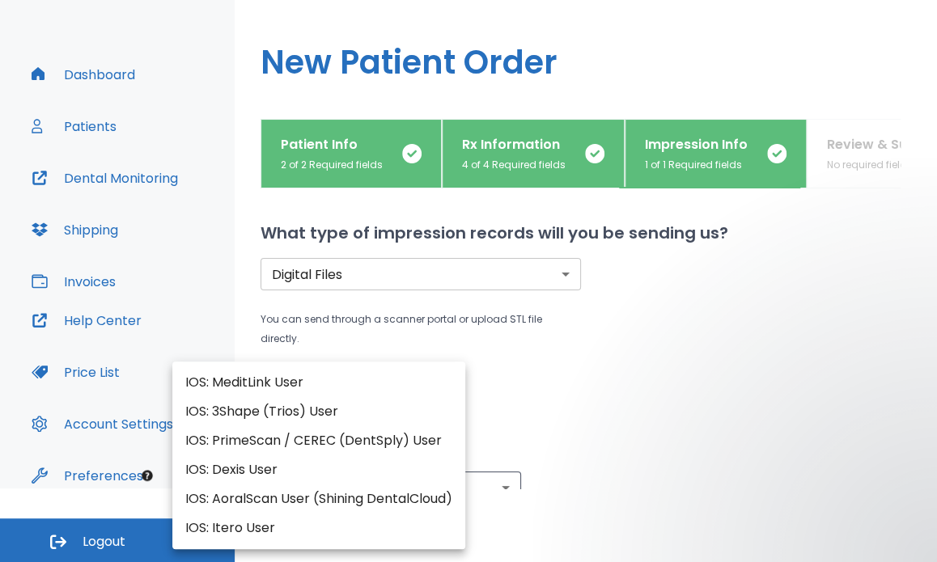
click at [361, 389] on body "​ [PERSON_NAME] Dashboard Patients Dental Monitoring Shipping Invoices Help Cen…" at bounding box center [468, 207] width 937 height 562
click at [310, 379] on li "IOS: MeditLink User" at bounding box center [318, 382] width 293 height 29
type input "IOS: MeditLink User"
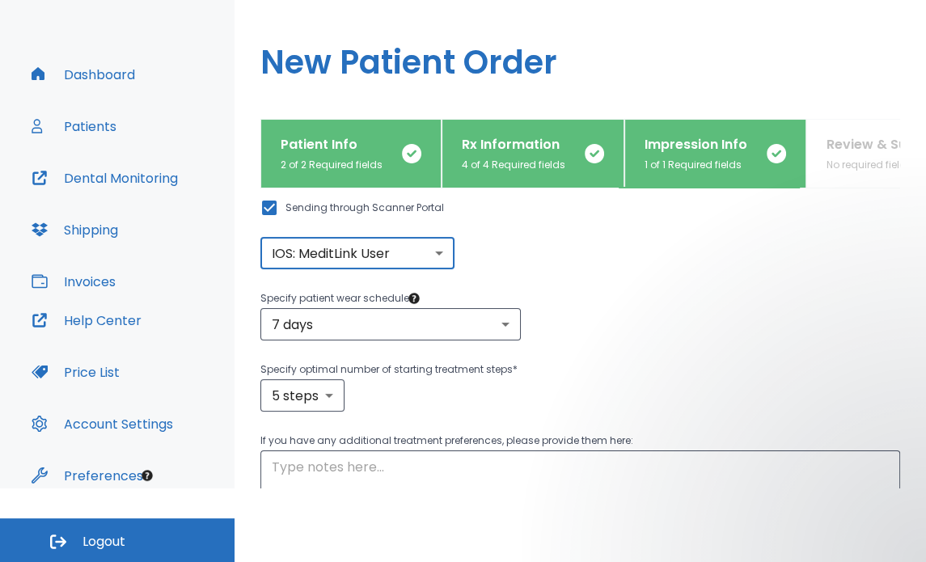
scroll to position [168, 0]
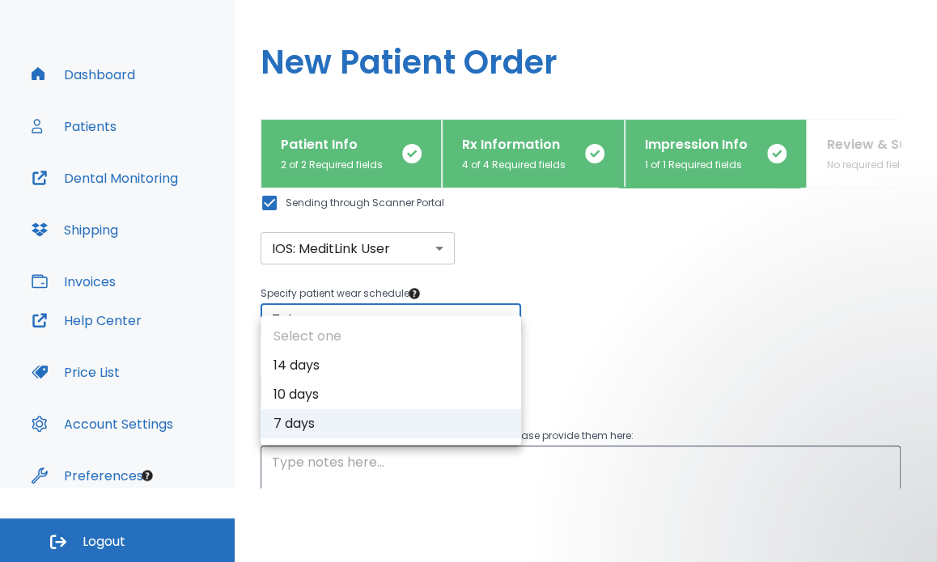
click at [503, 301] on body "​ [PERSON_NAME] Dashboard Patients Dental Monitoring Shipping Invoices Help Cen…" at bounding box center [468, 207] width 937 height 562
click at [506, 388] on li "10 days" at bounding box center [391, 394] width 261 height 29
type input "2"
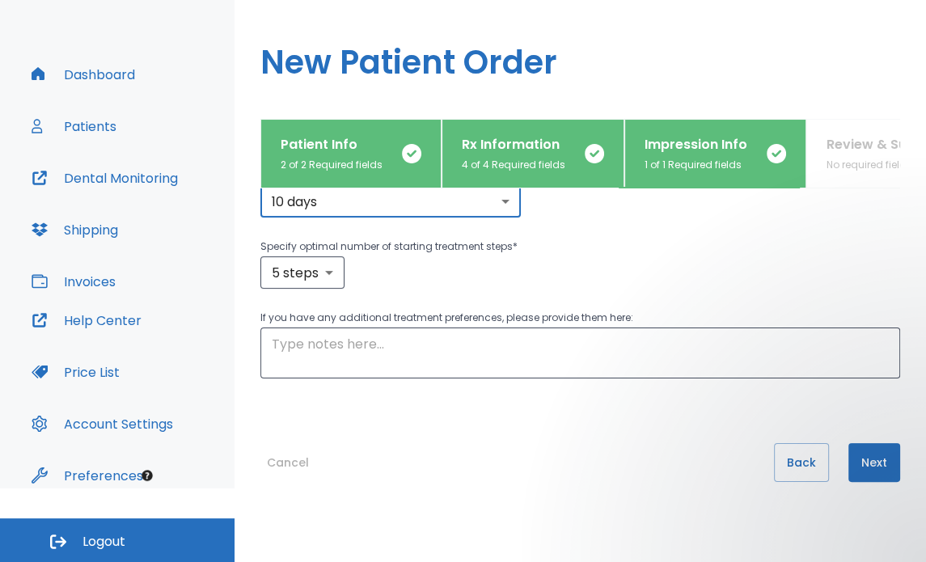
scroll to position [292, 0]
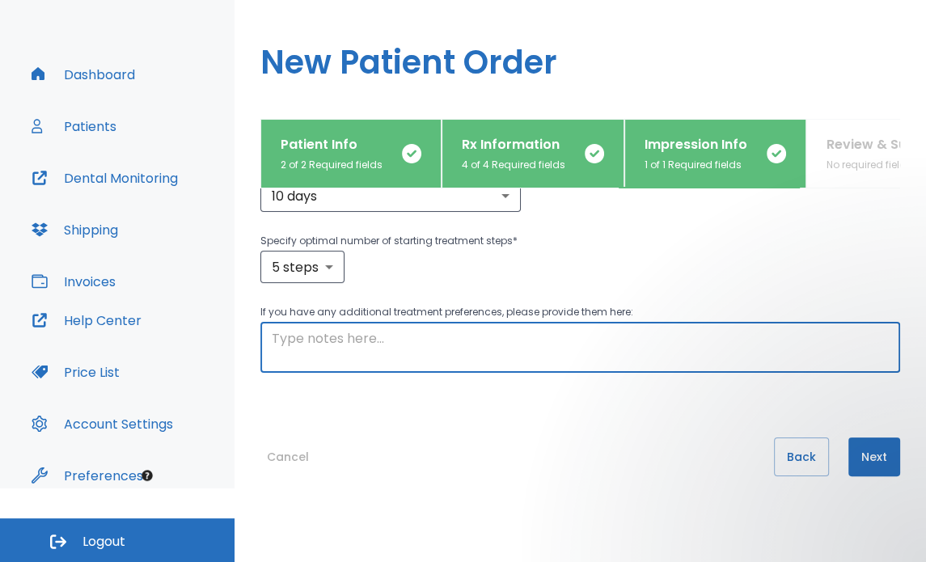
click at [421, 329] on textarea at bounding box center [580, 347] width 617 height 37
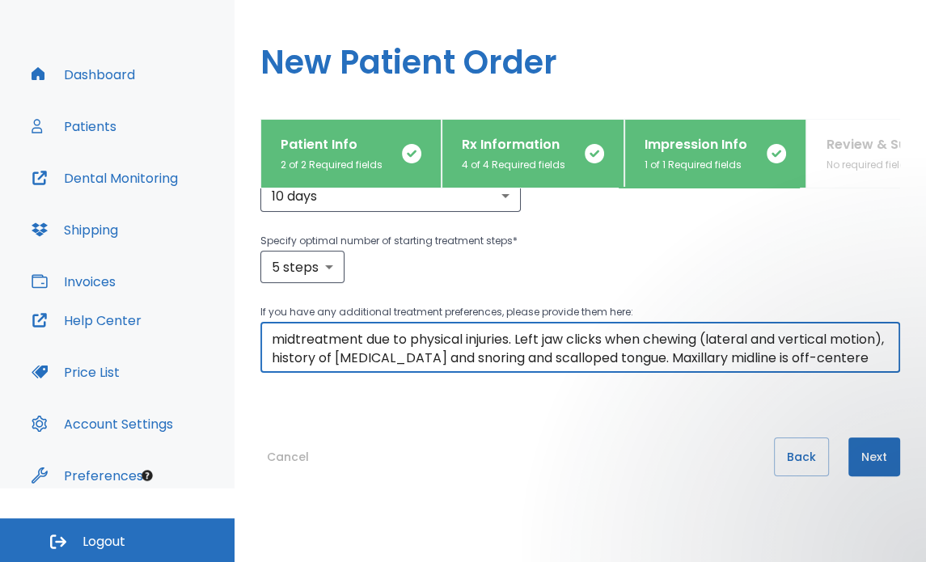
scroll to position [36, 0]
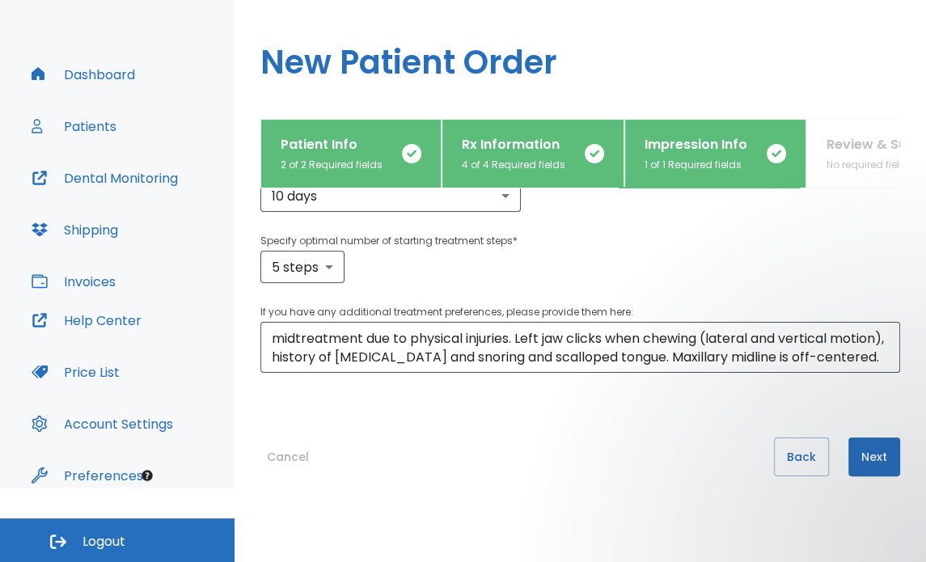
click at [701, 303] on p "If you have any additional treatment preferences, please provide them here:" at bounding box center [581, 312] width 640 height 19
click at [570, 346] on div "[PERSON_NAME] had palatal expansion, but no mandibular expansion. Orthodontist …" at bounding box center [581, 347] width 640 height 51
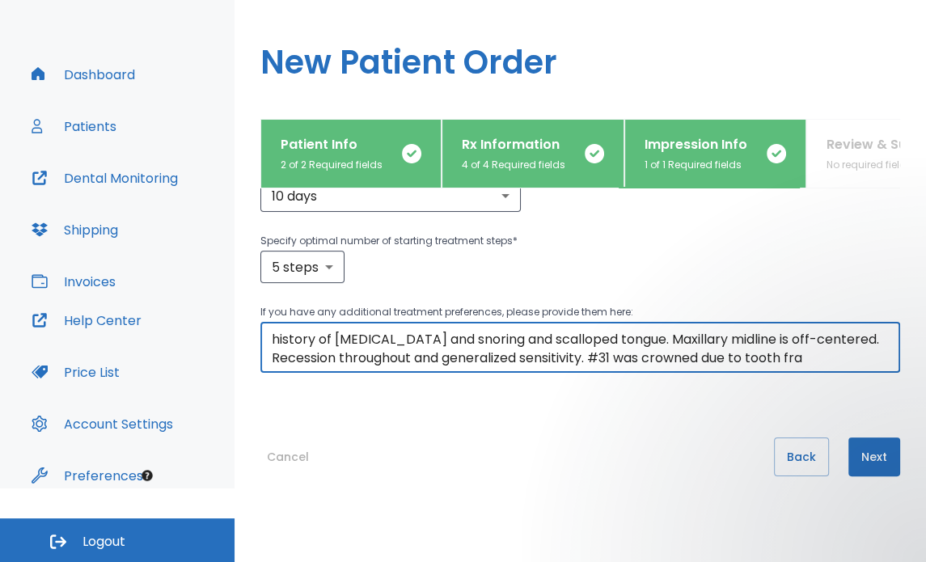
scroll to position [55, 0]
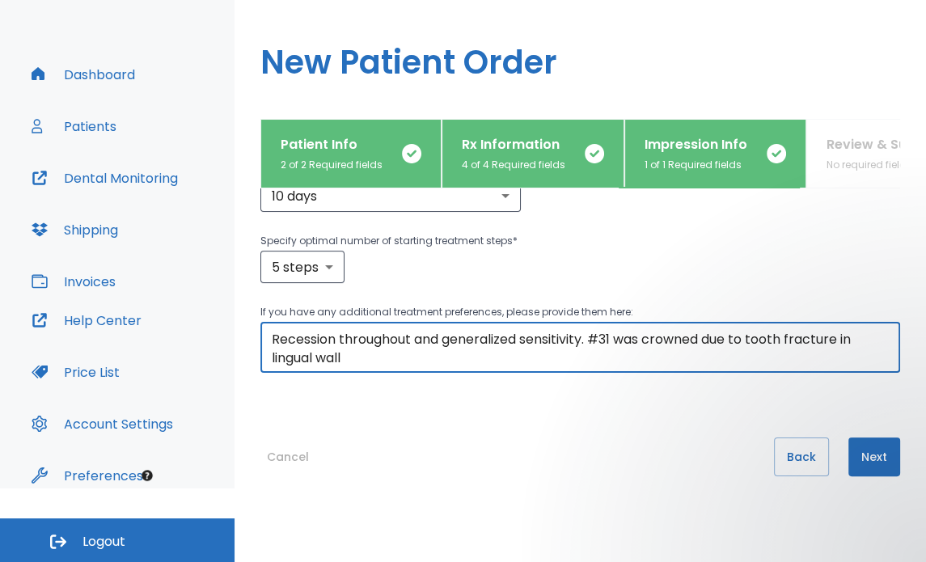
drag, startPoint x: 324, startPoint y: 336, endPoint x: 265, endPoint y: 346, distance: 59.2
click at [265, 346] on div "[PERSON_NAME] had palatal expansion, but no mandibular expansion. Orthodontist …" at bounding box center [581, 347] width 640 height 51
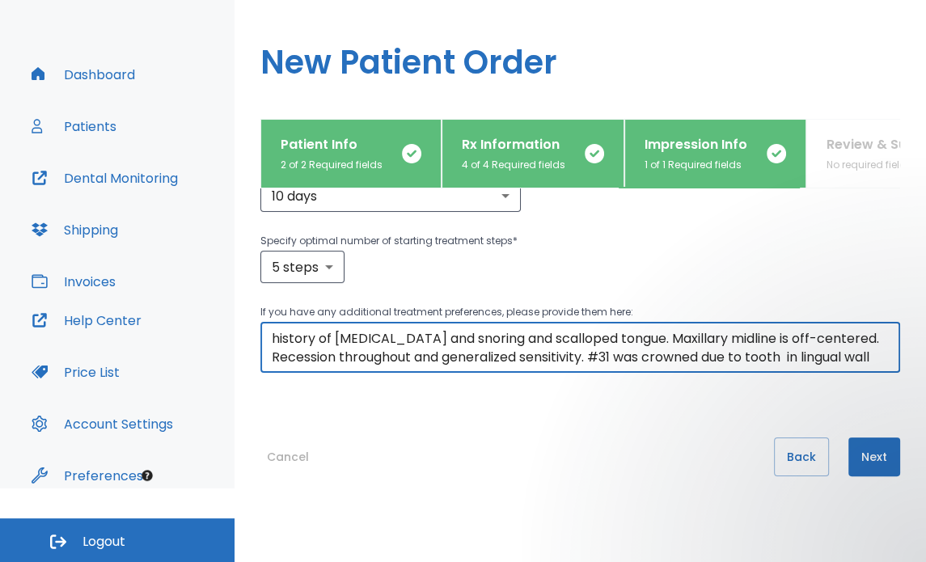
click at [816, 329] on textarea "[PERSON_NAME] had palatal expansion, but no mandibular expansion. Orthodontist …" at bounding box center [580, 347] width 617 height 37
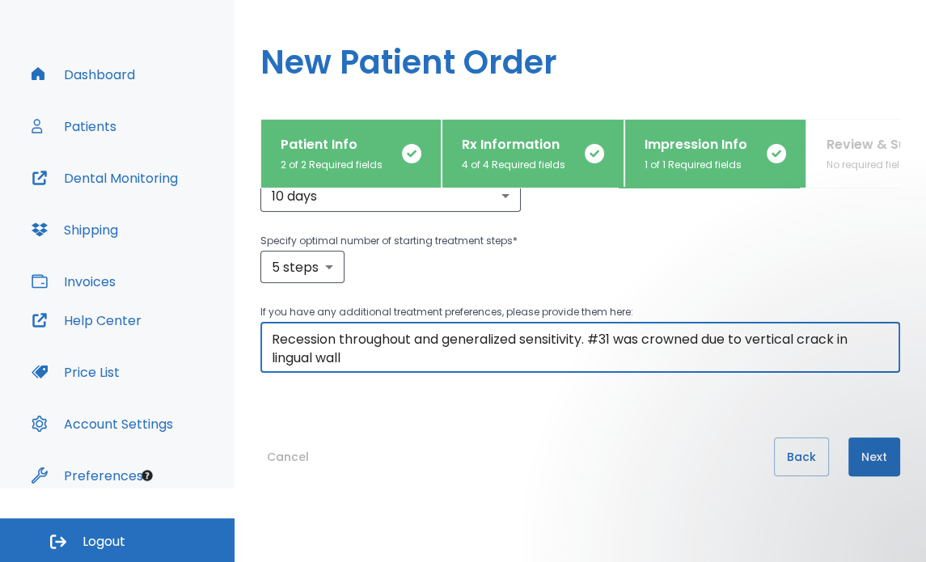
click at [415, 336] on textarea "[PERSON_NAME] had palatal expansion, but no mandibular expansion. Orthodontist …" at bounding box center [580, 347] width 617 height 37
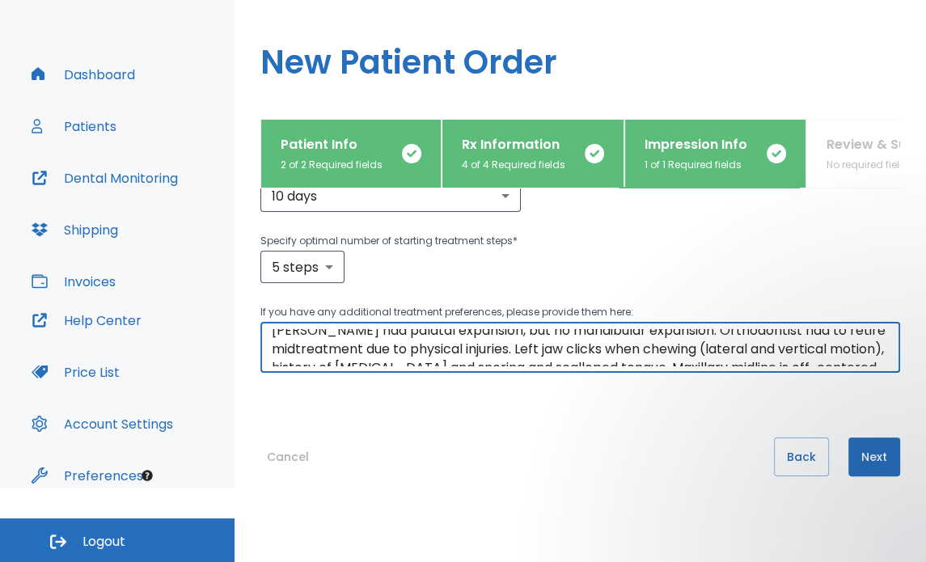
scroll to position [0, 0]
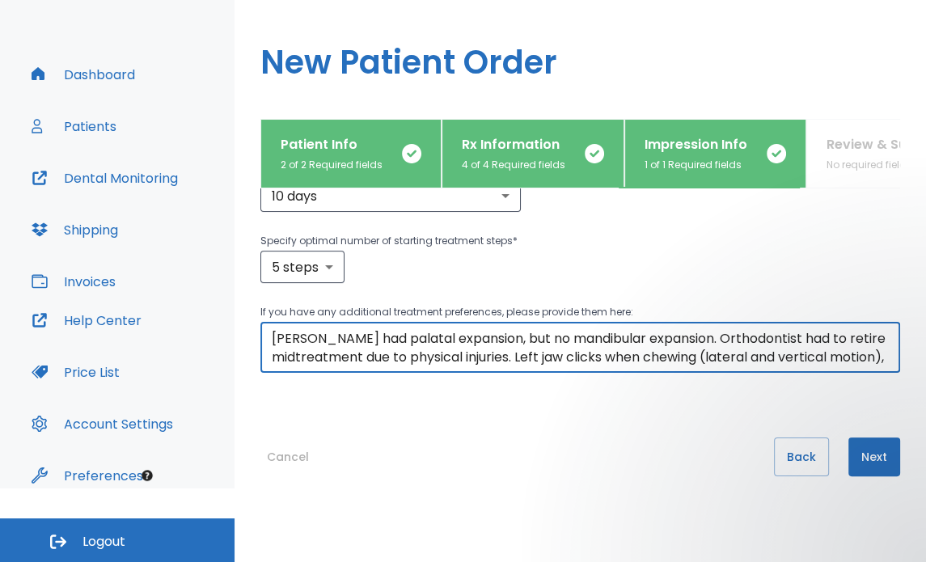
click at [653, 329] on textarea "[PERSON_NAME] had palatal expansion, but no mandibular expansion. Orthodontist …" at bounding box center [580, 347] width 617 height 37
click at [557, 337] on textarea "[PERSON_NAME] had palatal expansion, but no mandibular expansion early 2024. Or…" at bounding box center [580, 347] width 617 height 37
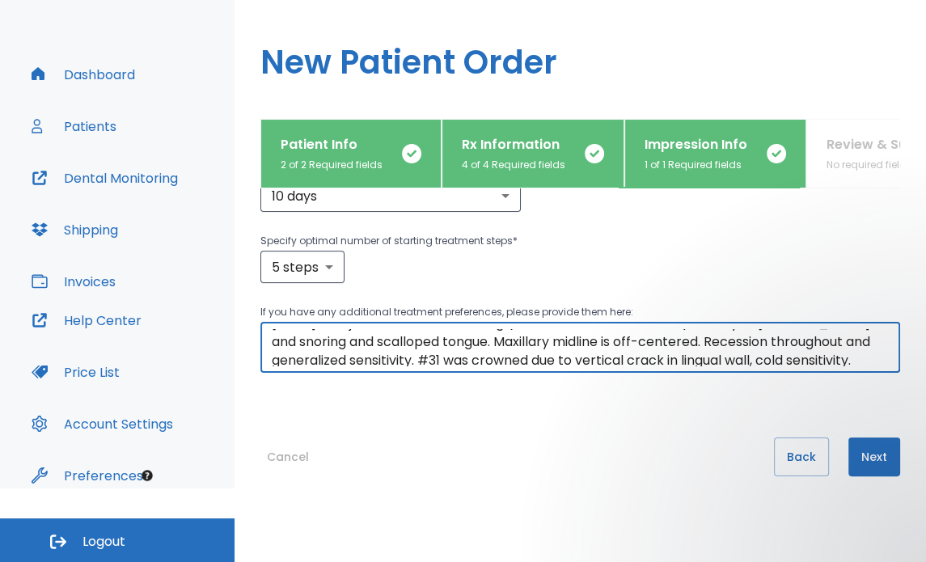
scroll to position [55, 0]
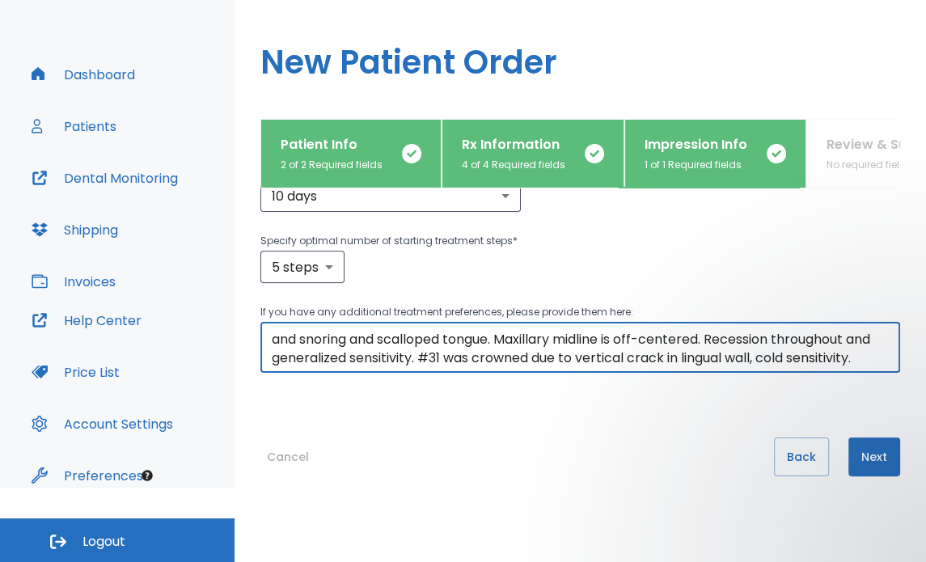
click at [866, 336] on textarea "[PERSON_NAME] had palatal expansion, but no mandibular expansion early 2024. Or…" at bounding box center [580, 347] width 617 height 37
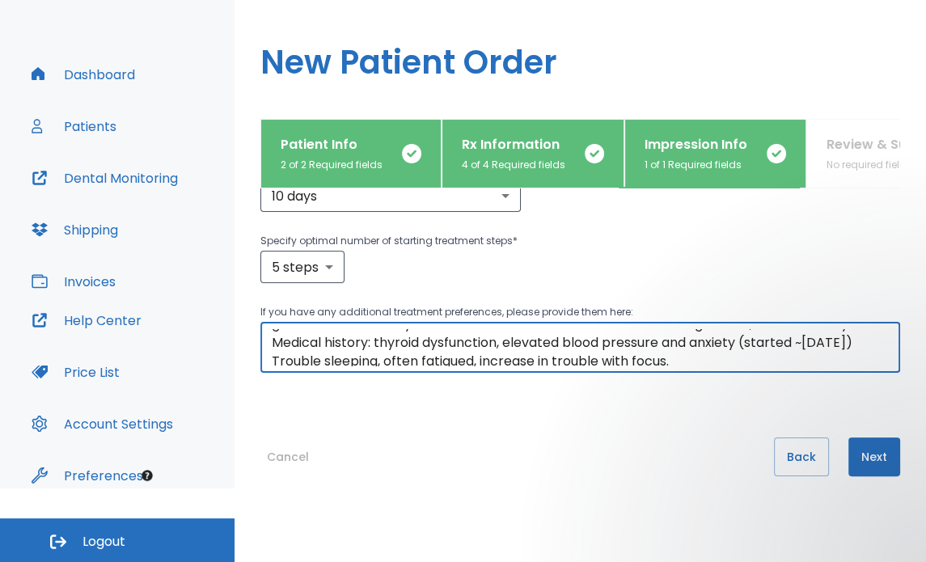
scroll to position [92, 0]
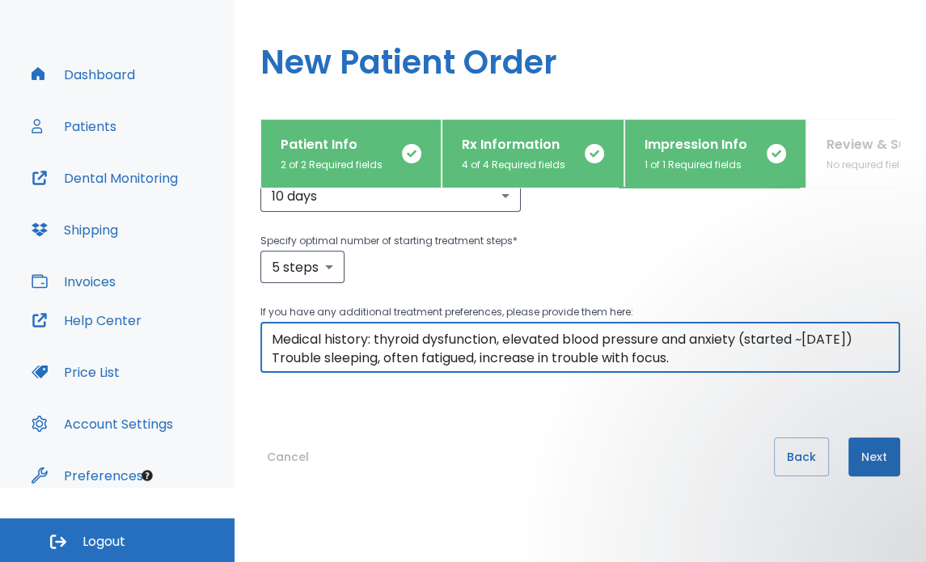
click at [725, 339] on textarea "[PERSON_NAME] had palatal expansion, but no mandibular expansion early 2024. Or…" at bounding box center [580, 347] width 617 height 37
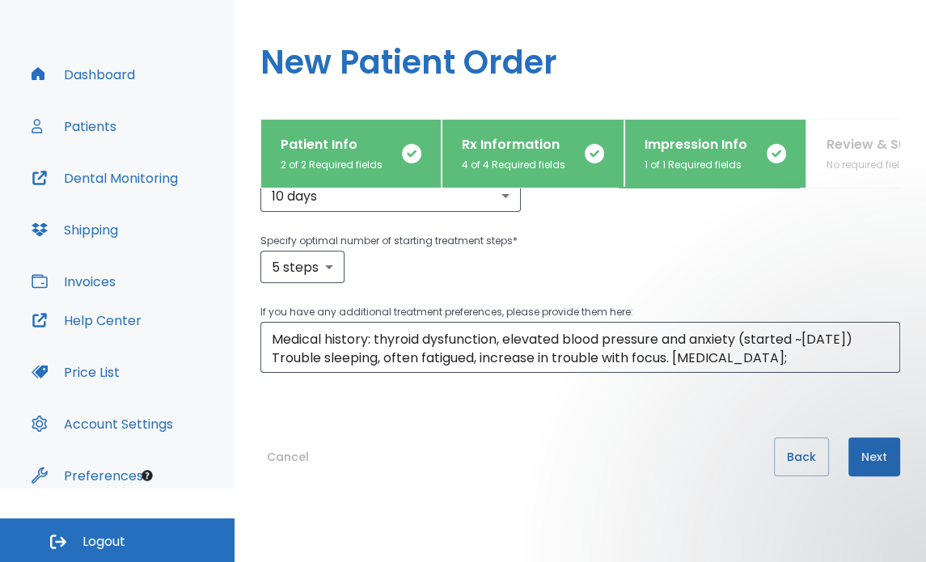
click at [618, 382] on div "What type of impression records will you be sending us? Digital Files digital ​…" at bounding box center [581, 339] width 640 height 300
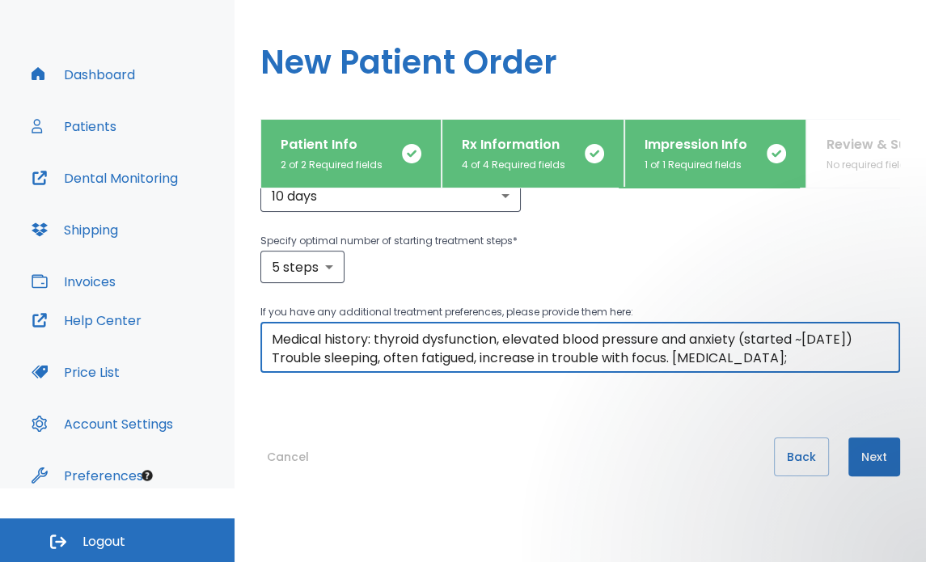
click at [845, 337] on textarea "[PERSON_NAME] had palatal expansion, but no mandibular expansion early 2024. Or…" at bounding box center [580, 347] width 617 height 37
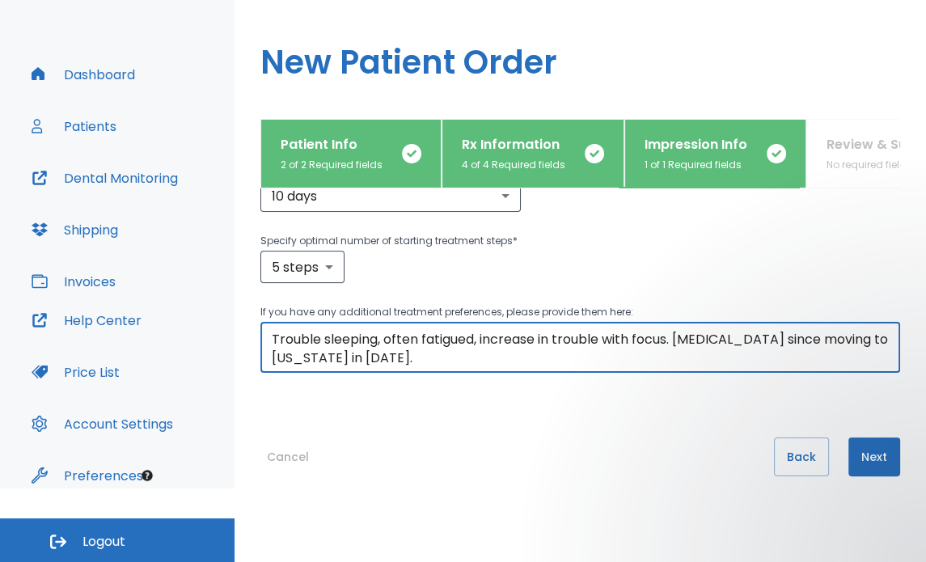
type textarea "[PERSON_NAME] had palatal expansion, but no mandibular expansion early 2024. Or…"
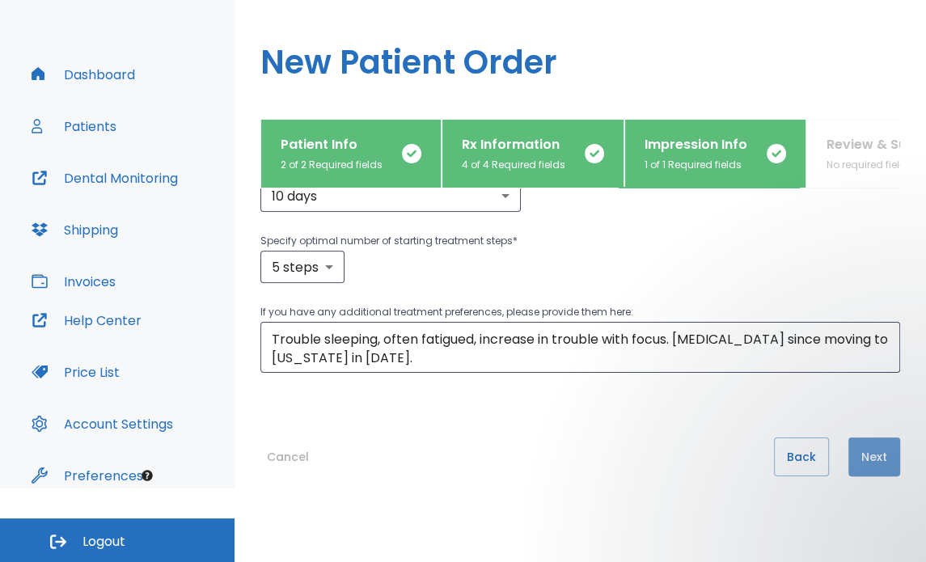
click at [854, 438] on button "Next" at bounding box center [875, 457] width 52 height 39
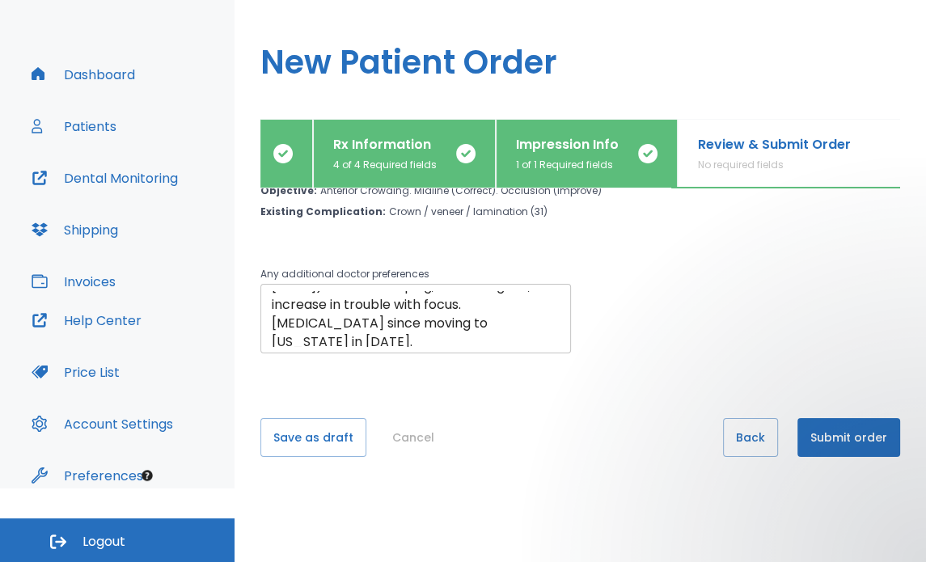
scroll to position [278, 0]
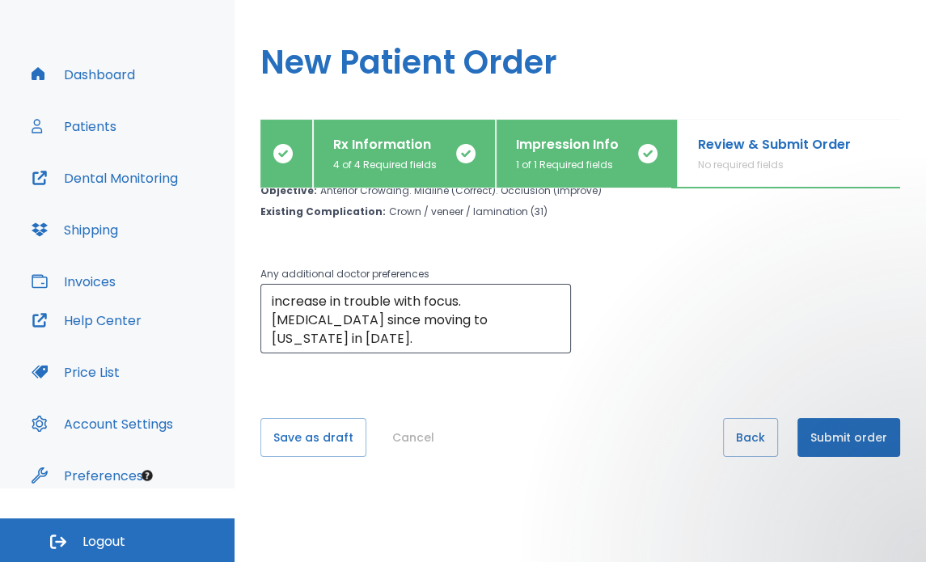
click at [833, 437] on button "Submit order" at bounding box center [849, 437] width 103 height 39
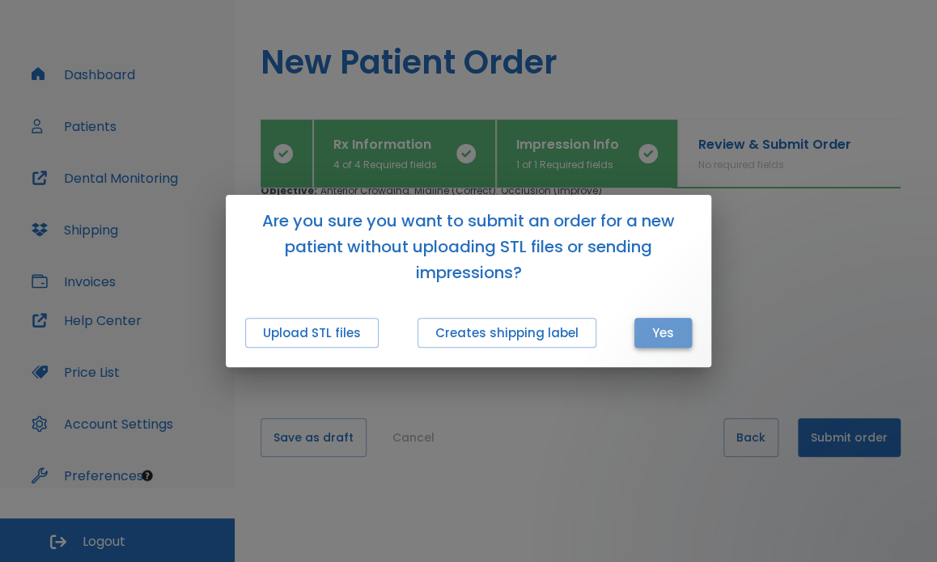
click at [655, 338] on button "Yes" at bounding box center [662, 333] width 57 height 30
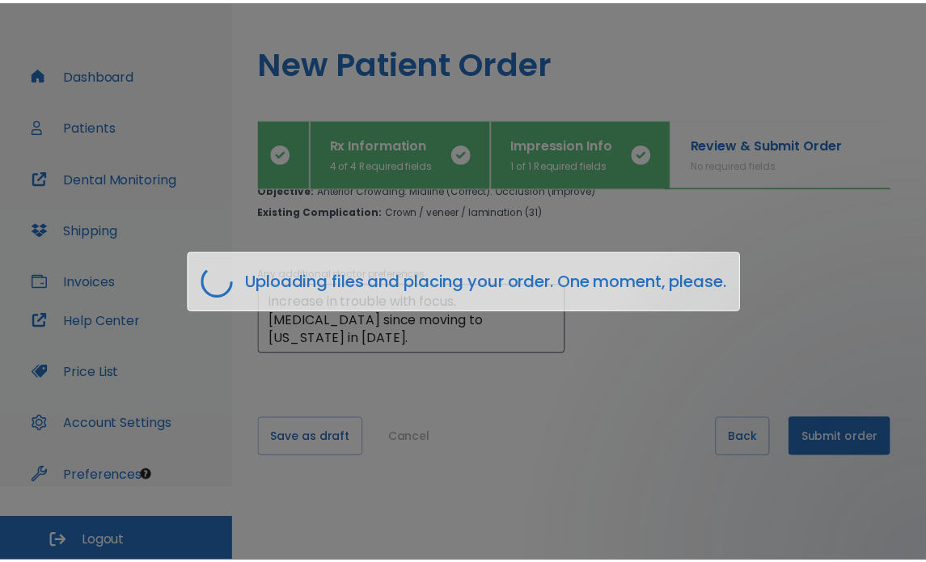
scroll to position [0, 118]
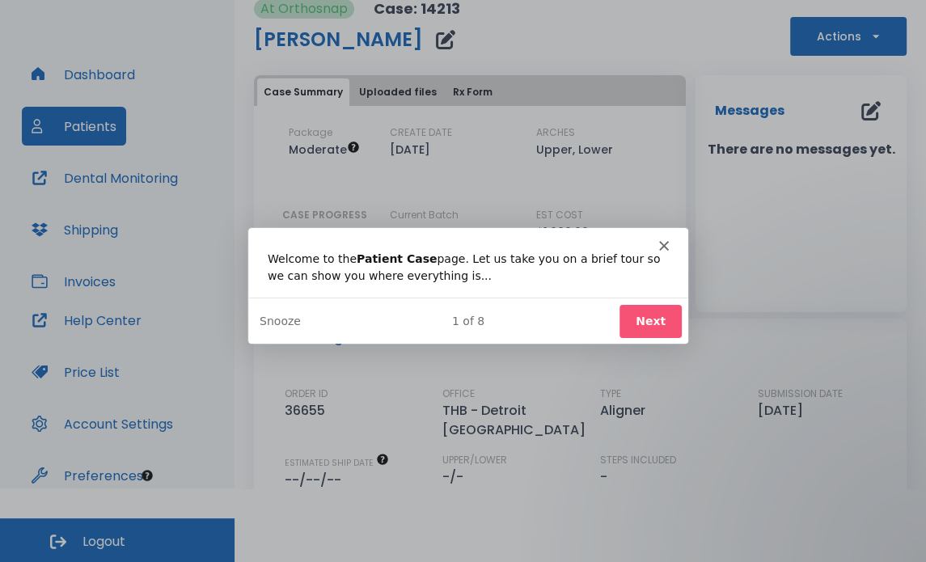
click at [659, 320] on button "Next" at bounding box center [649, 319] width 62 height 33
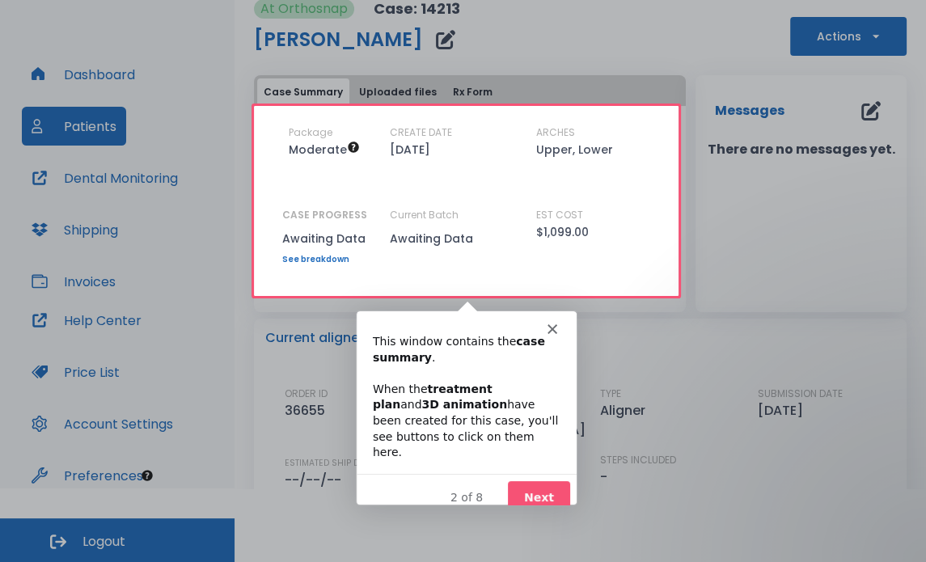
click at [540, 481] on button "Next" at bounding box center [537, 497] width 62 height 33
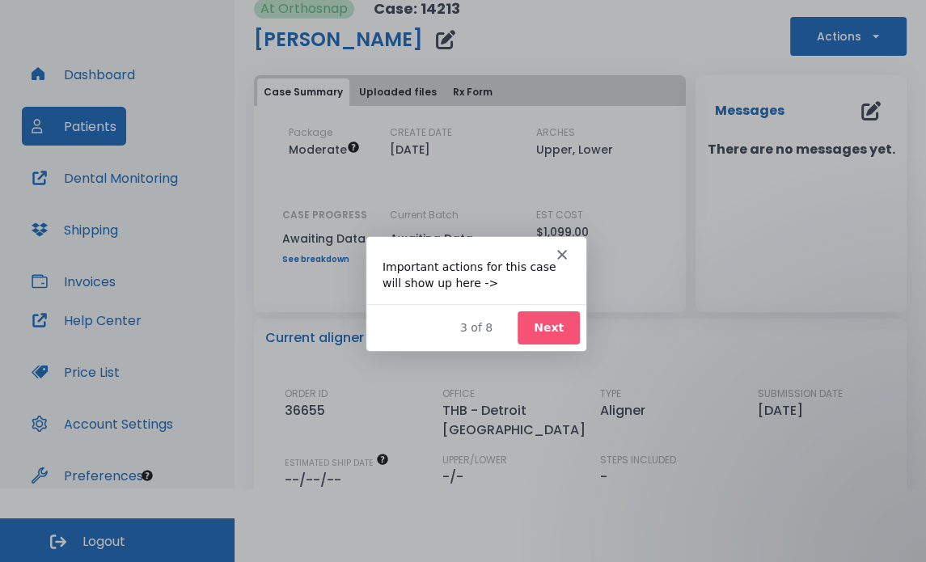
click at [542, 324] on button "Next" at bounding box center [547, 327] width 62 height 33
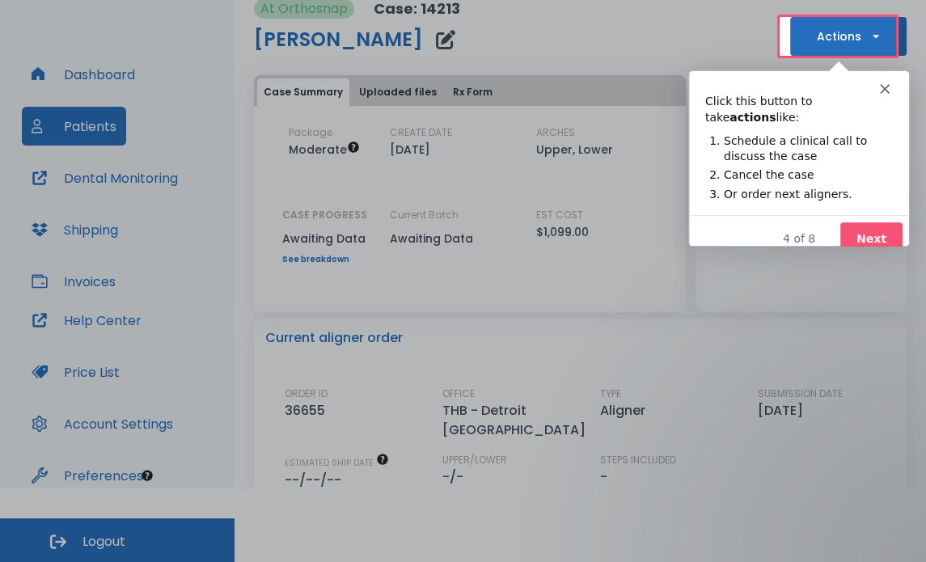
click at [872, 222] on button "Next" at bounding box center [871, 238] width 62 height 33
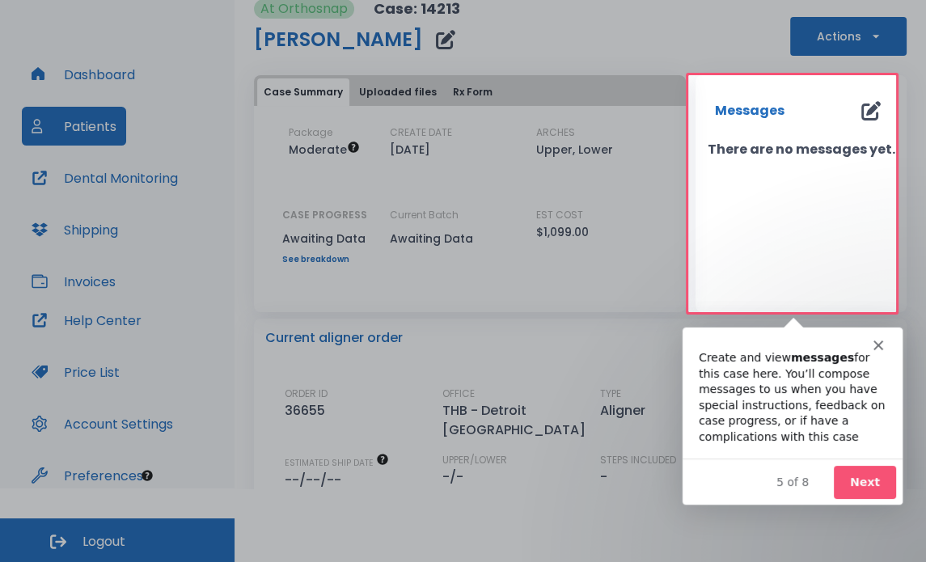
click at [858, 477] on button "Next" at bounding box center [864, 481] width 62 height 33
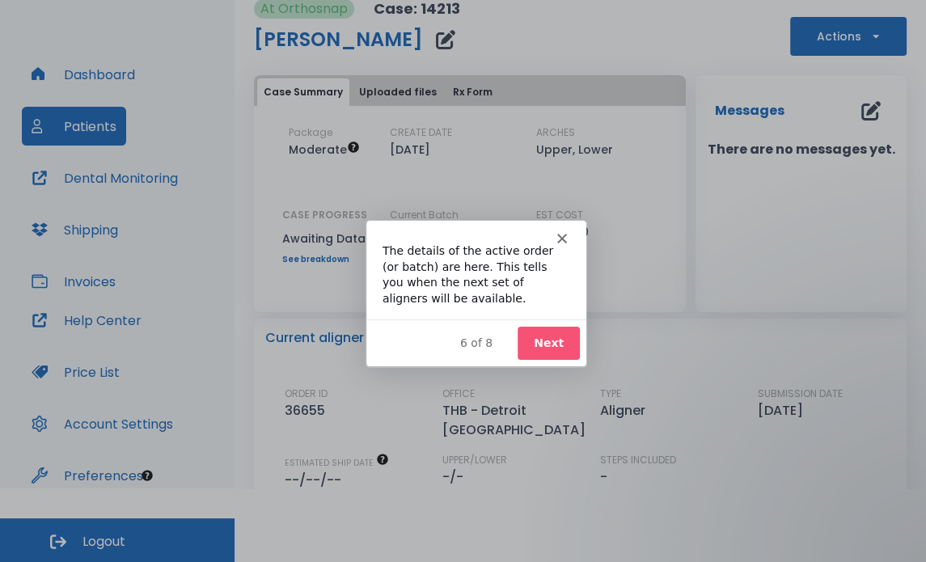
click at [545, 344] on button "Next" at bounding box center [547, 342] width 62 height 33
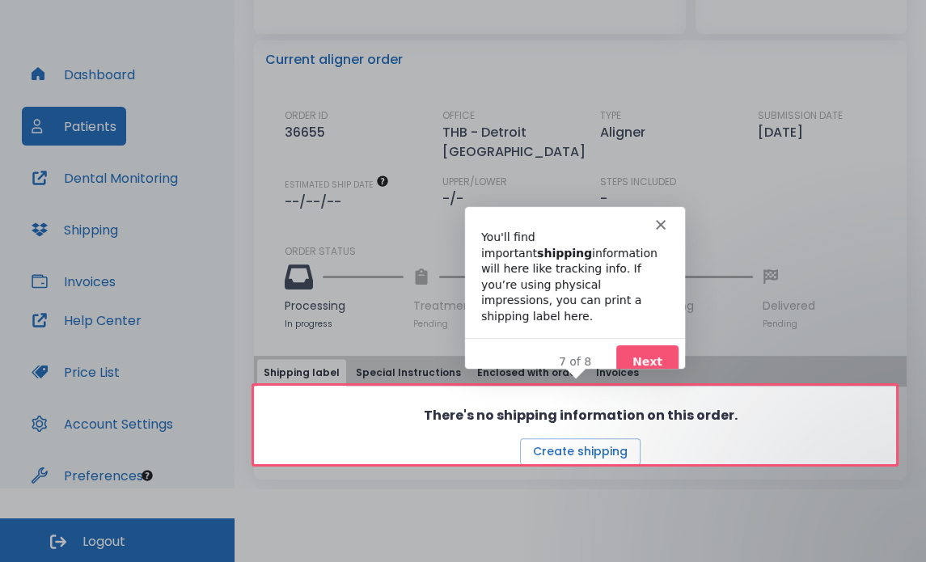
scroll to position [282, 0]
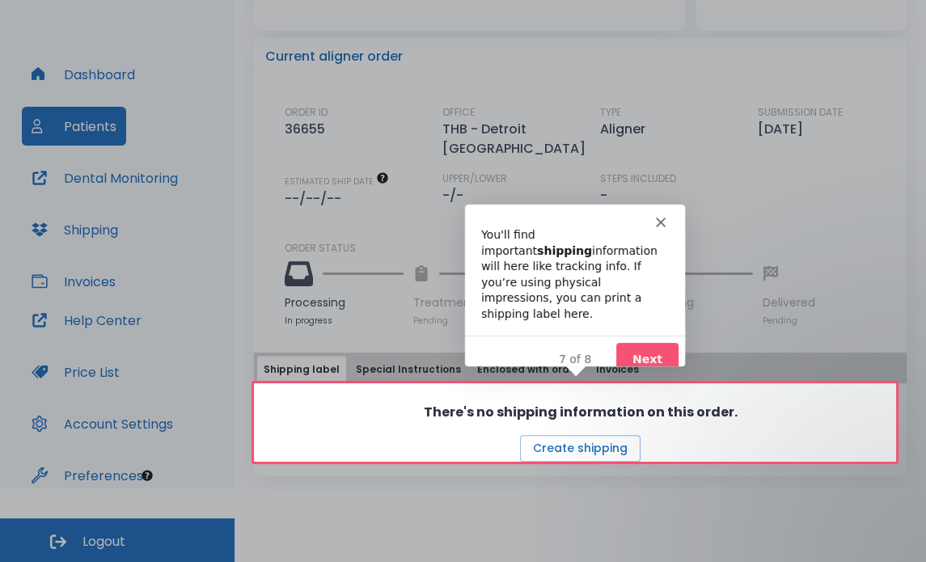
click at [643, 342] on button "Next" at bounding box center [647, 358] width 62 height 33
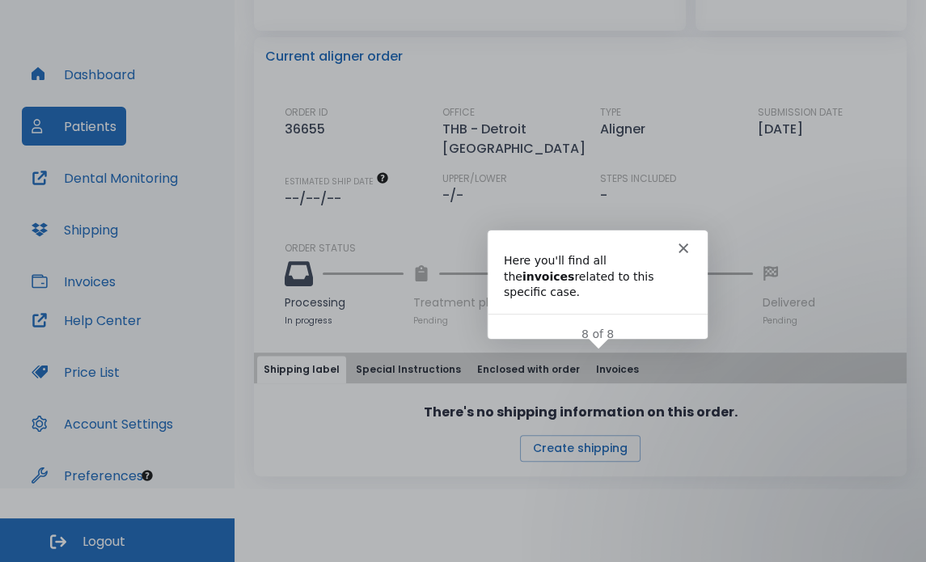
scroll to position [0, 0]
click at [617, 371] on button "Invoices" at bounding box center [618, 370] width 56 height 28
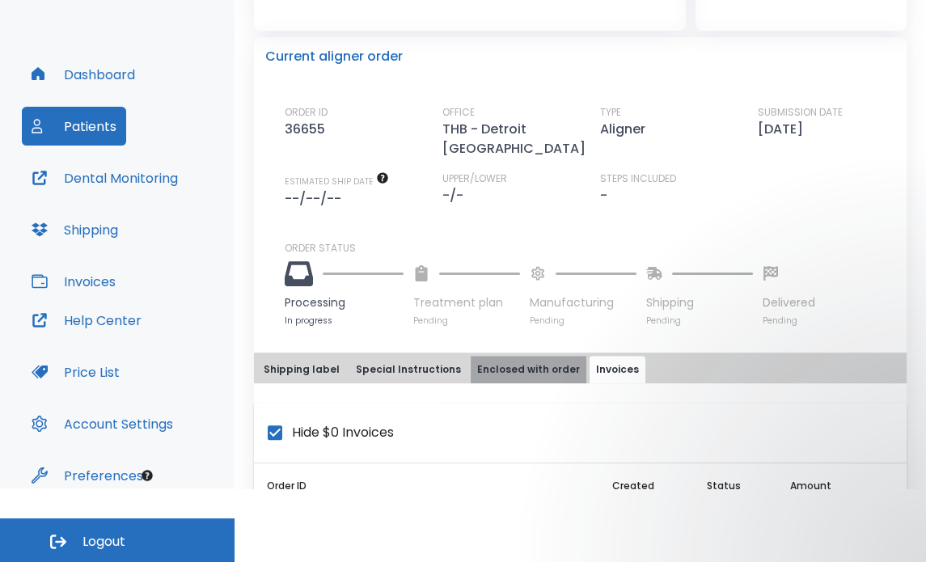
click at [532, 363] on button "Enclosed with order" at bounding box center [529, 370] width 116 height 28
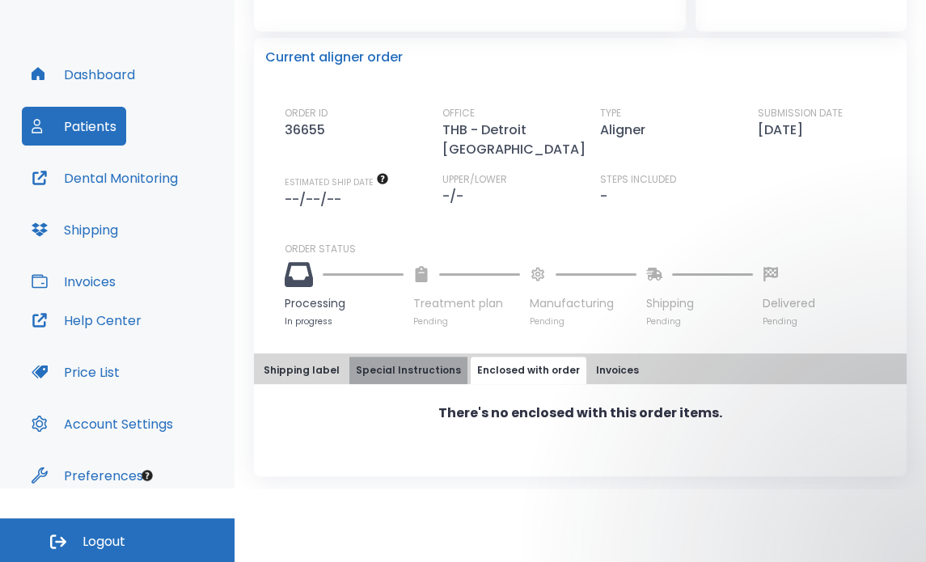
click at [417, 364] on button "Special Instructions" at bounding box center [409, 371] width 118 height 28
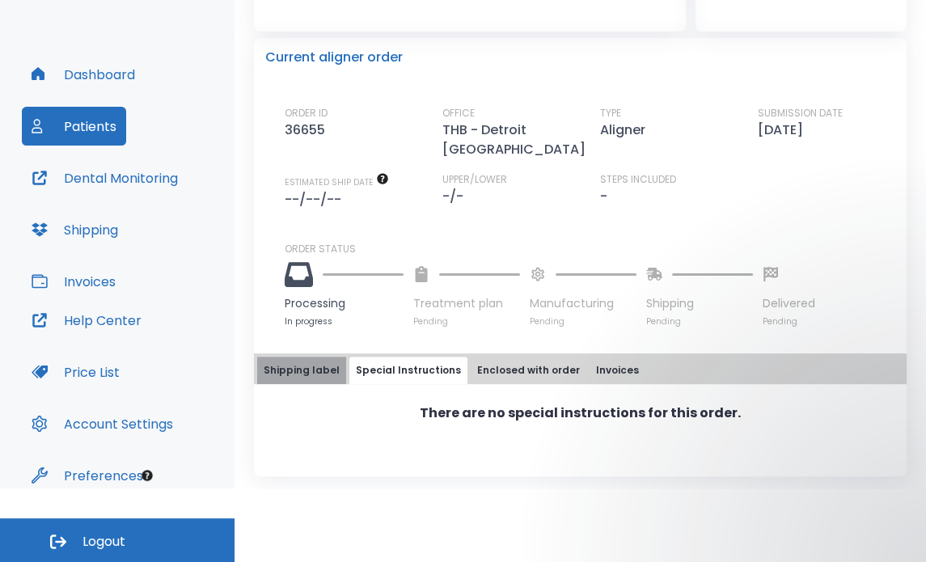
click at [320, 368] on button "Shipping label" at bounding box center [301, 371] width 89 height 28
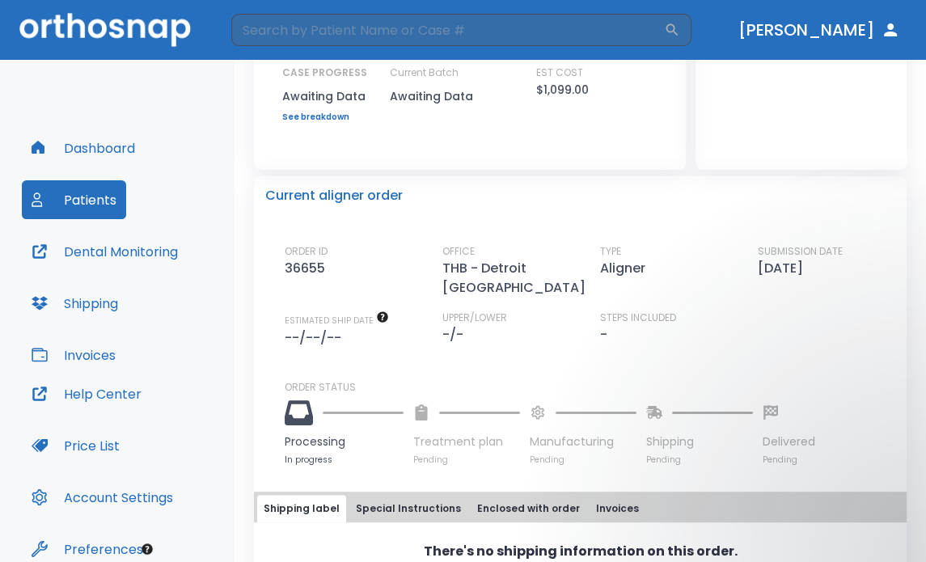
scroll to position [217, 0]
click at [73, 443] on button "Price List" at bounding box center [76, 445] width 108 height 39
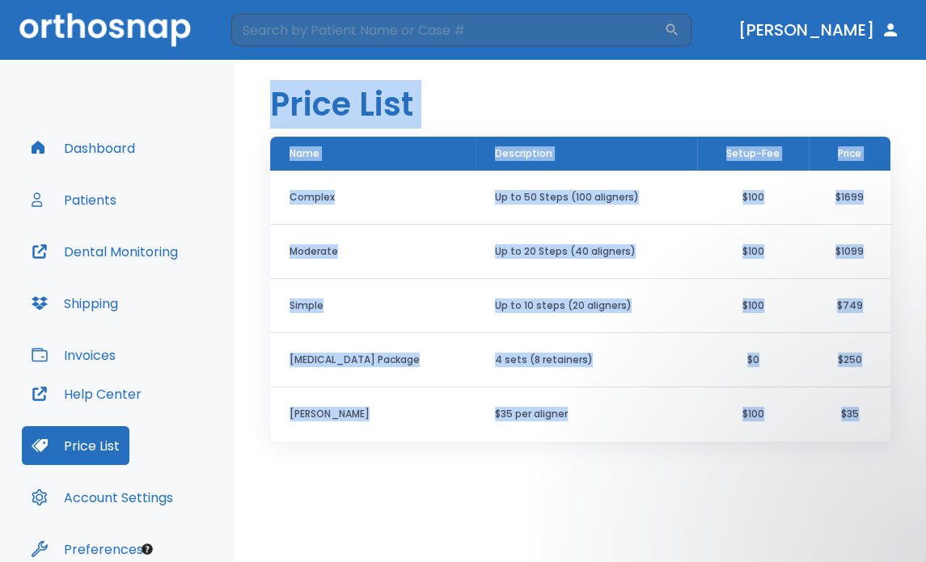
drag, startPoint x: 862, startPoint y: 413, endPoint x: 274, endPoint y: 112, distance: 660.7
click at [274, 112] on div "Price List Name Description Setup-Fee Price Complex Up to 50 Steps (100 aligner…" at bounding box center [581, 311] width 692 height 502
copy div "Price List Name Description Setup-Fee Price Complex Up to 50 Steps (100 aligner…"
